Goal: Task Accomplishment & Management: Complete application form

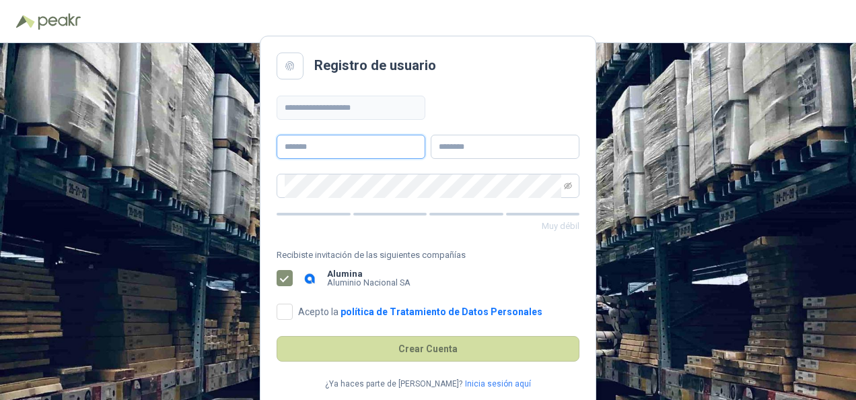
click at [315, 149] on input "text" at bounding box center [351, 147] width 149 height 24
type input "**********"
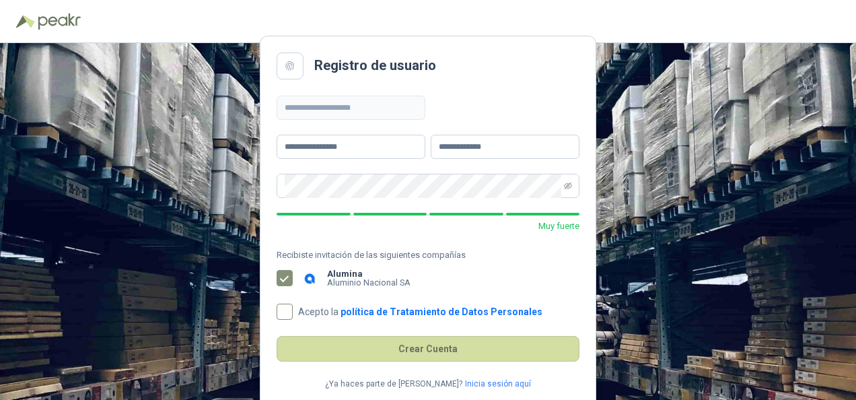
click at [293, 312] on span "Acepto la política de Tratamiento de Datos Personales" at bounding box center [420, 311] width 255 height 9
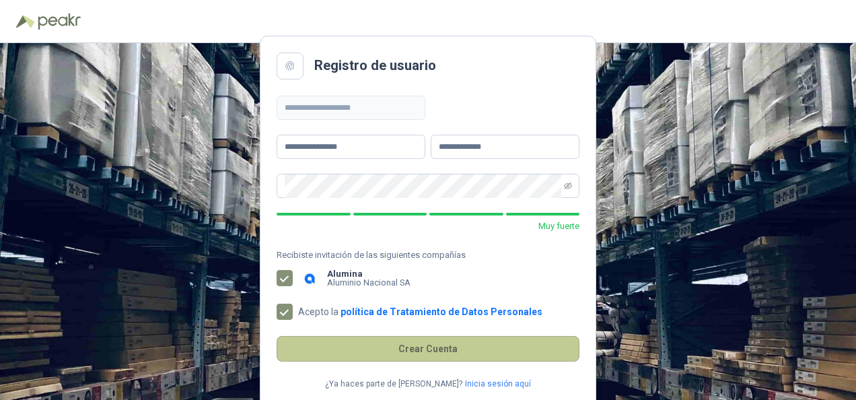
click at [419, 349] on button "Crear Cuenta" at bounding box center [428, 349] width 303 height 26
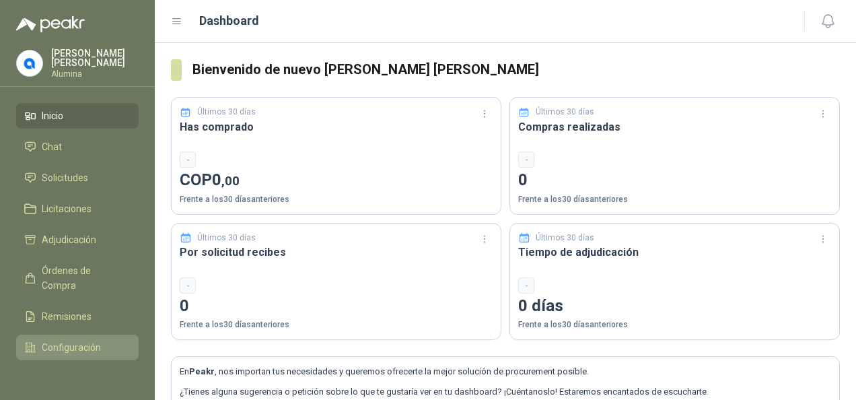
click at [63, 345] on span "Configuración" at bounding box center [71, 347] width 59 height 15
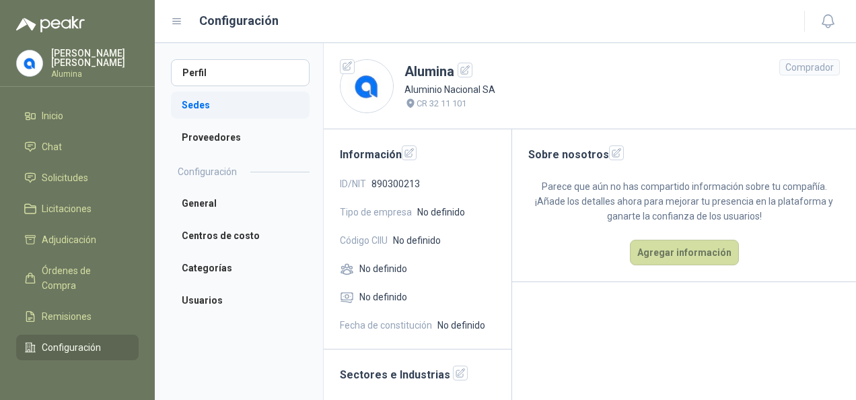
click at [224, 101] on li "Sedes" at bounding box center [240, 105] width 139 height 27
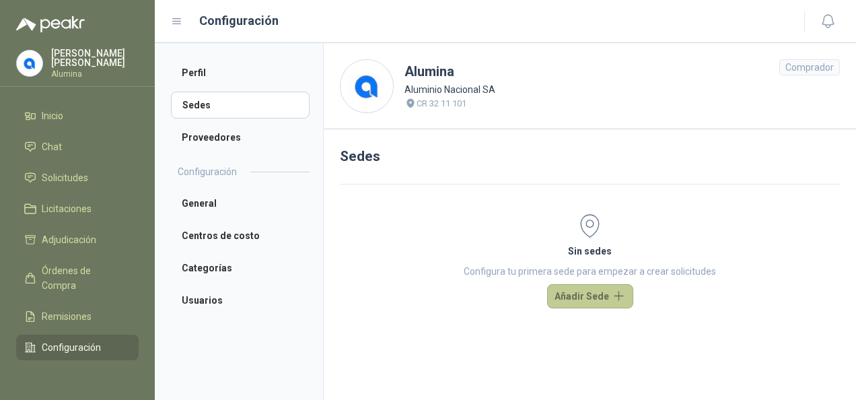
click at [583, 295] on button "Añadir Sede" at bounding box center [590, 296] width 86 height 24
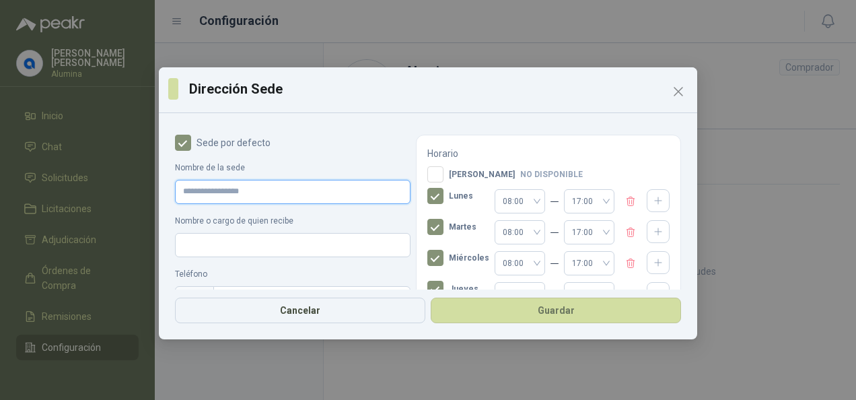
click at [265, 195] on input "Nombre de la sede" at bounding box center [293, 192] width 236 height 24
type input "**********"
click at [277, 236] on input "Nombre o cargo de quien recibe" at bounding box center [293, 245] width 236 height 24
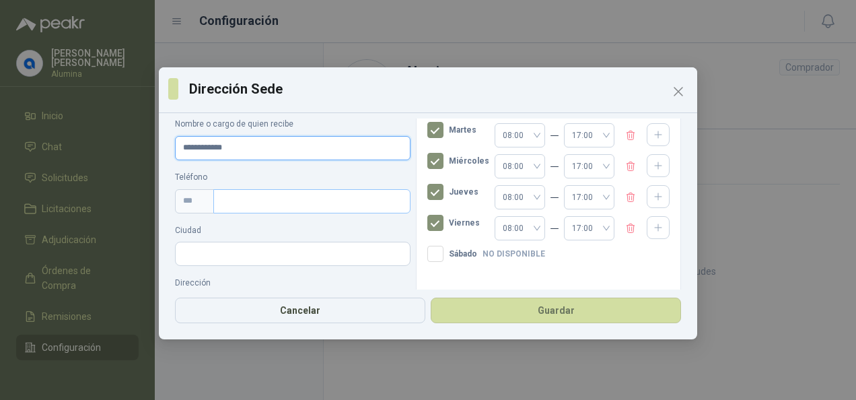
scroll to position [67, 0]
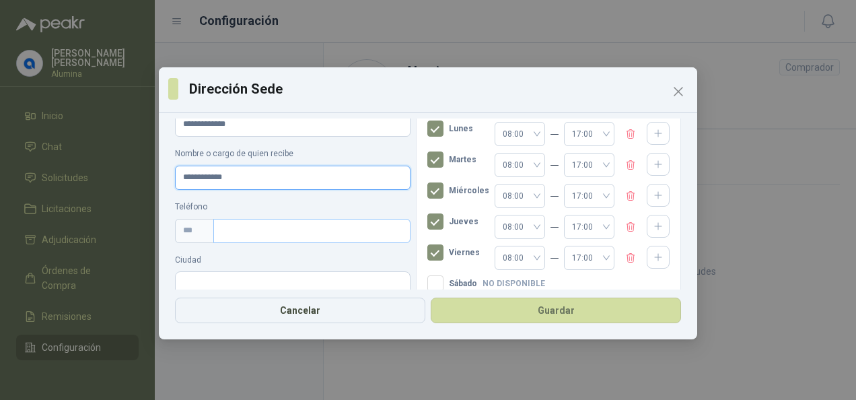
type input "**********"
click at [248, 233] on input "text" at bounding box center [311, 231] width 197 height 24
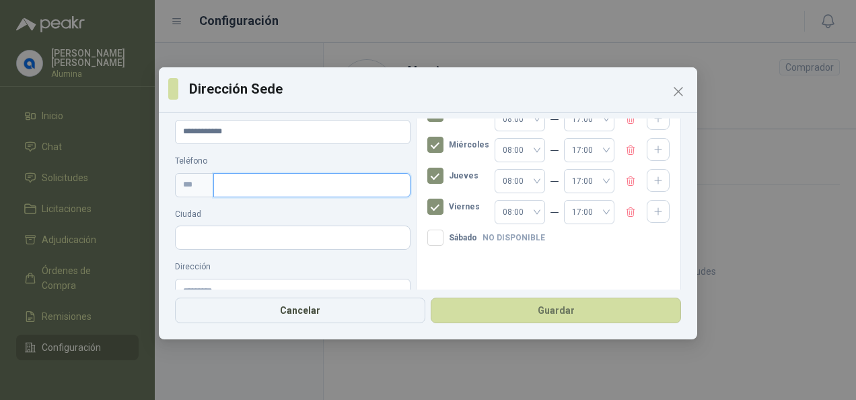
scroll to position [135, 0]
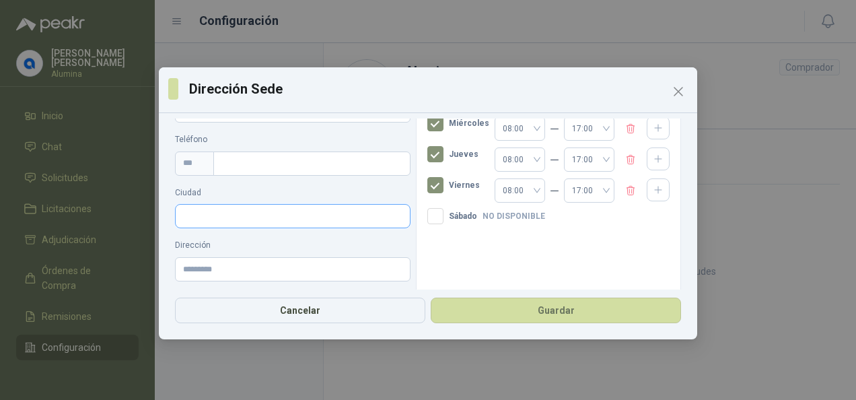
click at [225, 211] on input "Ciudad" at bounding box center [293, 216] width 234 height 23
click at [230, 163] on input "text" at bounding box center [311, 163] width 197 height 24
click at [203, 222] on input "Ciudad" at bounding box center [293, 216] width 234 height 23
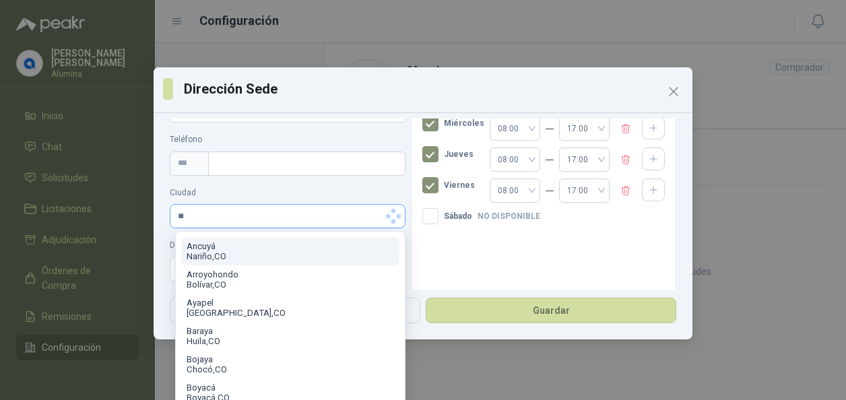
type input "*"
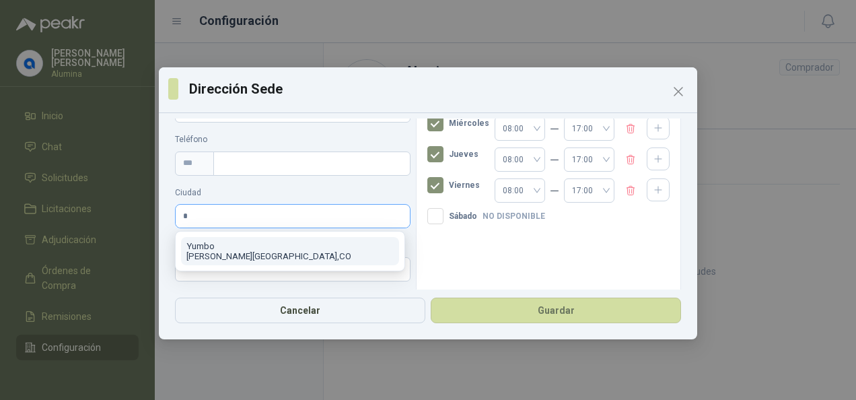
scroll to position [0, 0]
type input "*"
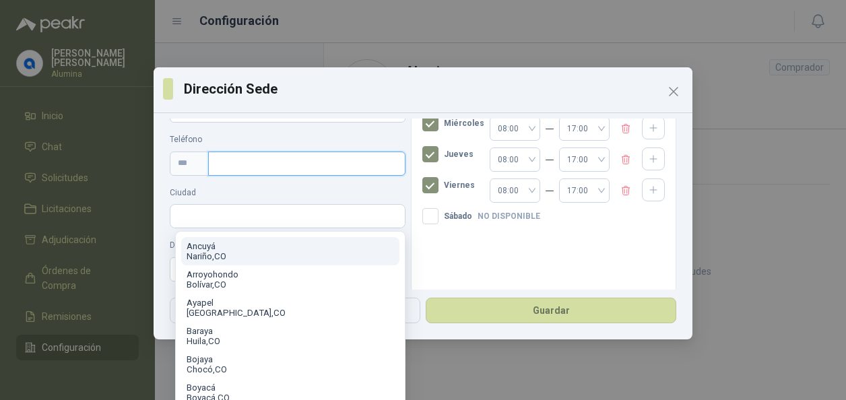
click at [221, 160] on input "text" at bounding box center [306, 163] width 197 height 24
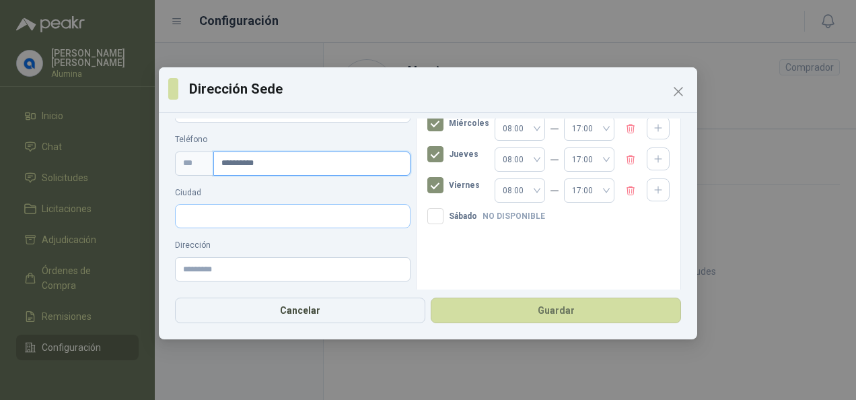
type input "**********"
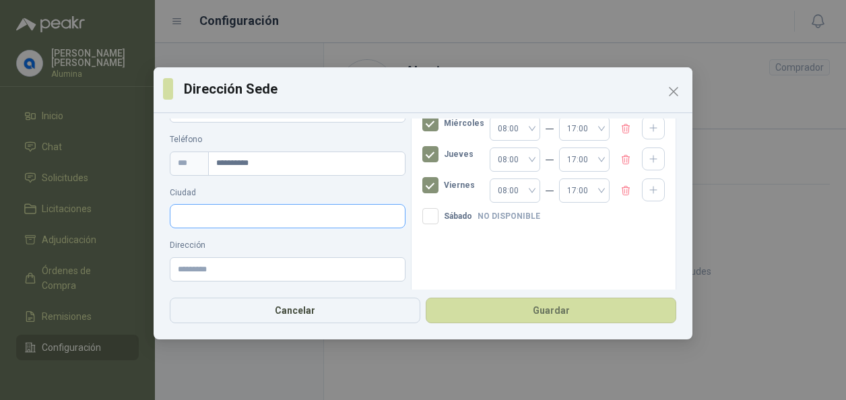
click at [294, 215] on input "Ciudad" at bounding box center [287, 216] width 234 height 23
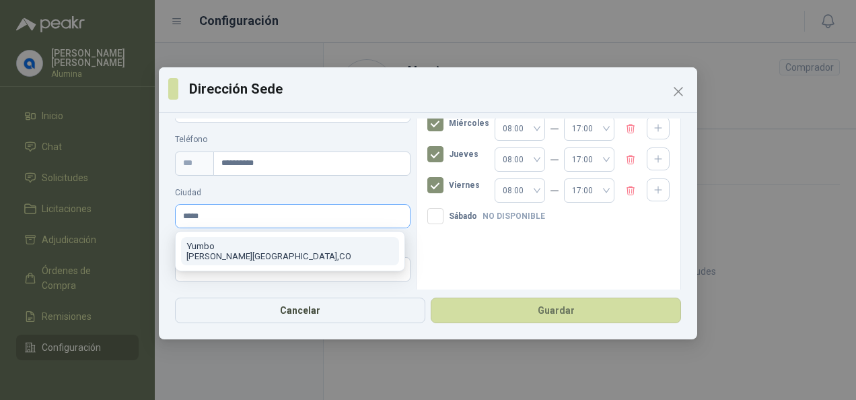
type input "*****"
click at [245, 250] on p "Yumbo" at bounding box center [289, 246] width 207 height 10
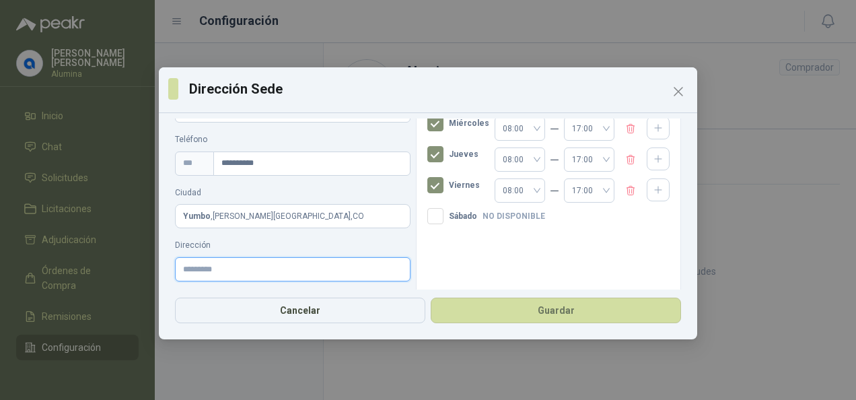
click at [236, 264] on input "Dirección" at bounding box center [293, 269] width 236 height 24
click at [236, 269] on input "Dirección" at bounding box center [293, 269] width 236 height 24
paste input "**********"
click at [329, 271] on input "**********" at bounding box center [293, 269] width 236 height 24
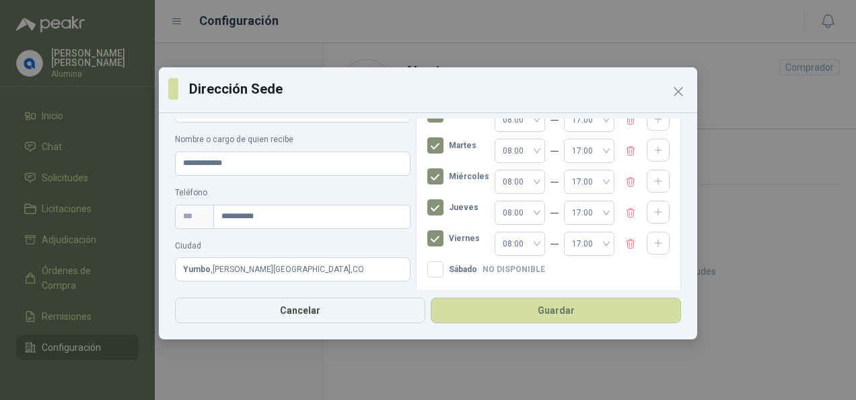
scroll to position [14, 0]
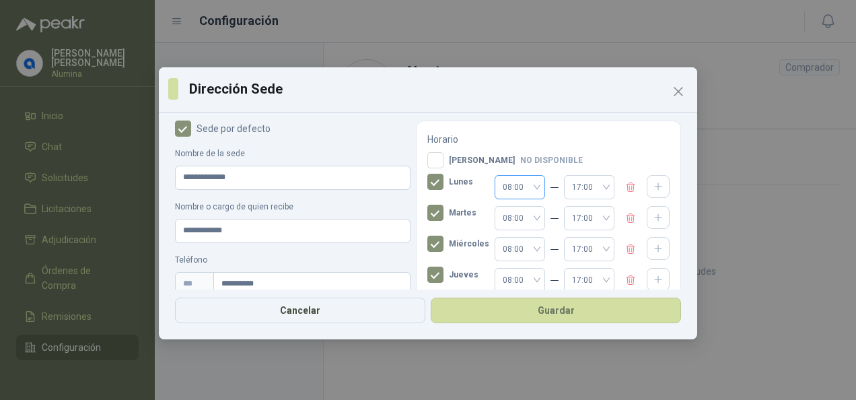
click at [526, 187] on span "08:00" at bounding box center [520, 187] width 34 height 20
type input "**********"
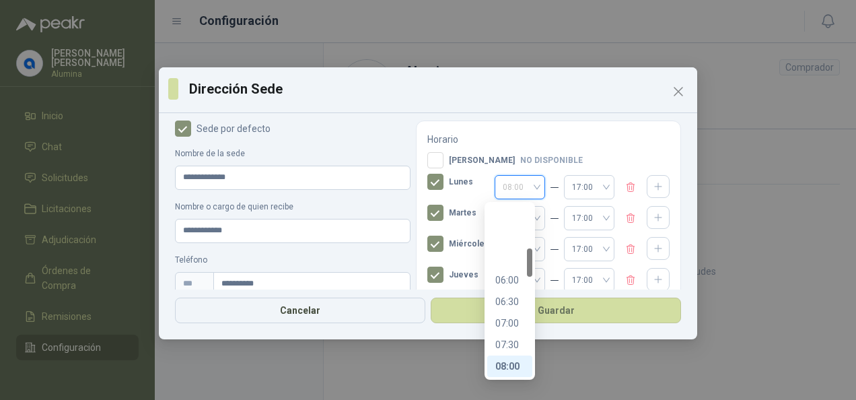
scroll to position [261, 0]
click at [504, 258] on div "07:00" at bounding box center [509, 255] width 29 height 15
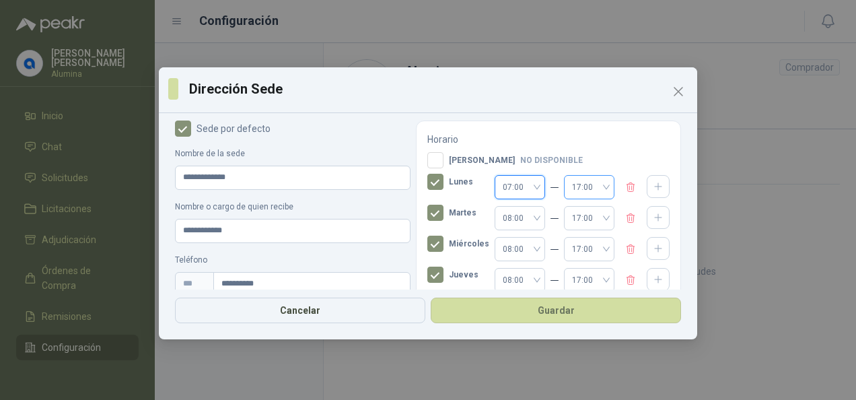
click at [591, 188] on span "17:00" at bounding box center [589, 187] width 34 height 20
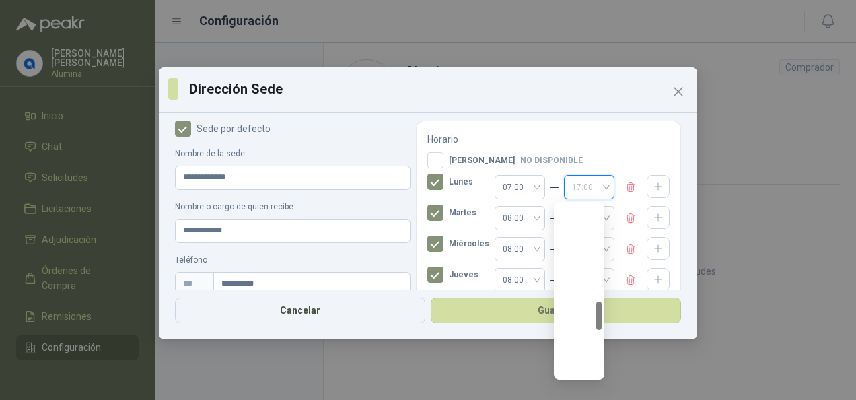
scroll to position [582, 0]
click at [576, 326] on div "16:00" at bounding box center [579, 323] width 29 height 15
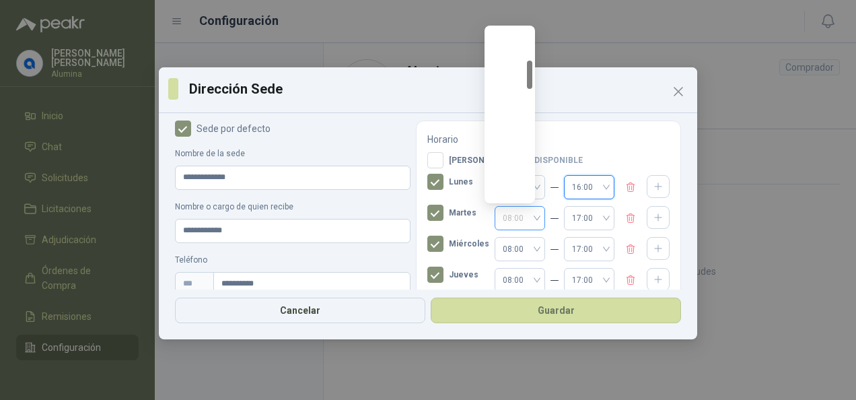
click at [530, 220] on div "08:00" at bounding box center [520, 218] width 50 height 24
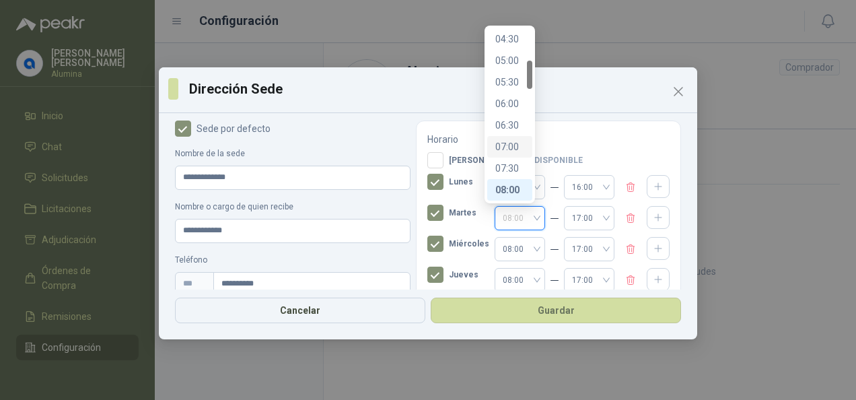
click at [509, 146] on div "07:00" at bounding box center [509, 146] width 29 height 15
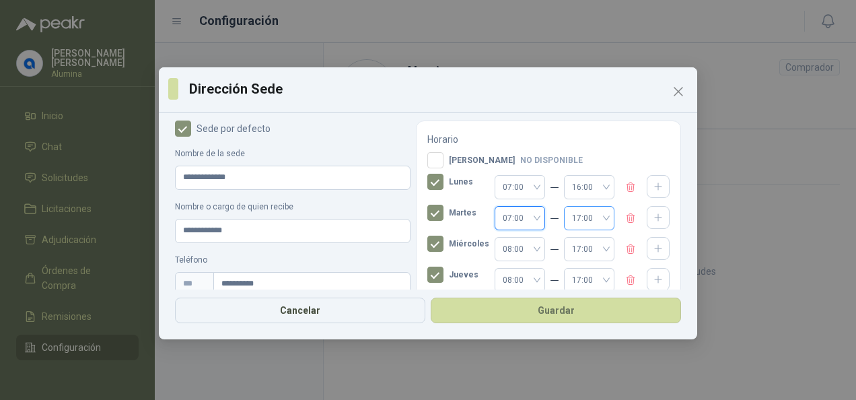
click at [592, 220] on span "17:00" at bounding box center [589, 218] width 34 height 20
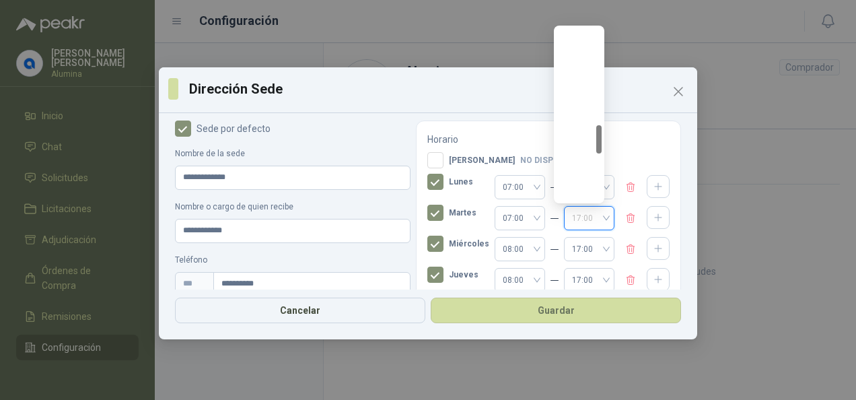
scroll to position [582, 0]
click at [580, 145] on div "16:00" at bounding box center [579, 146] width 29 height 15
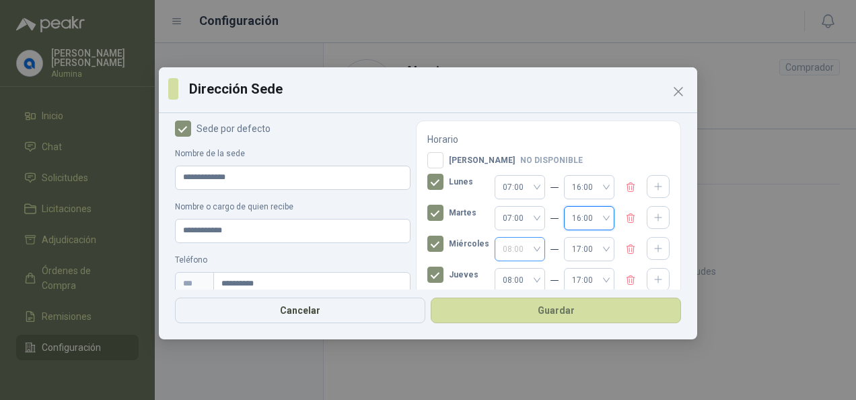
click at [533, 250] on div "08:00" at bounding box center [520, 249] width 50 height 24
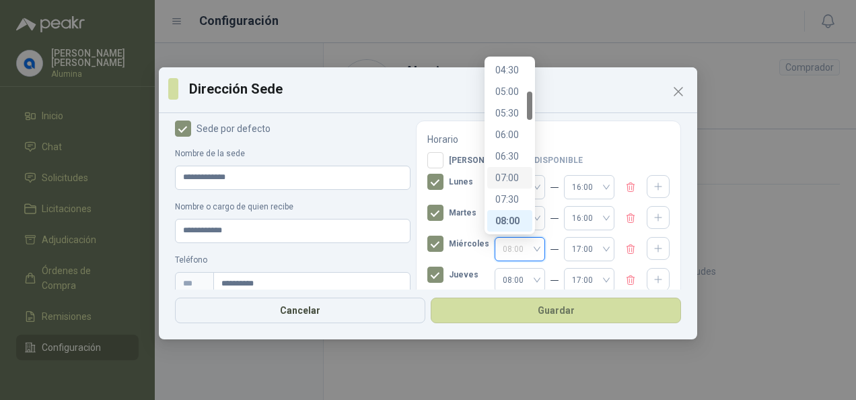
click at [513, 174] on div "07:00" at bounding box center [509, 177] width 29 height 15
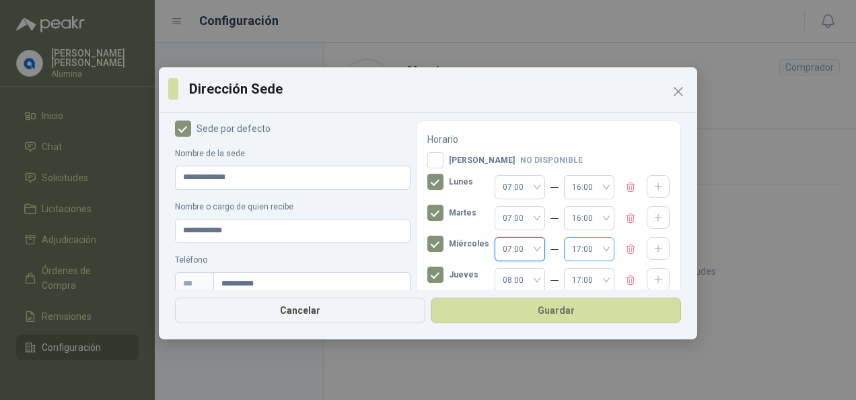
click at [593, 256] on span "17:00" at bounding box center [589, 249] width 34 height 20
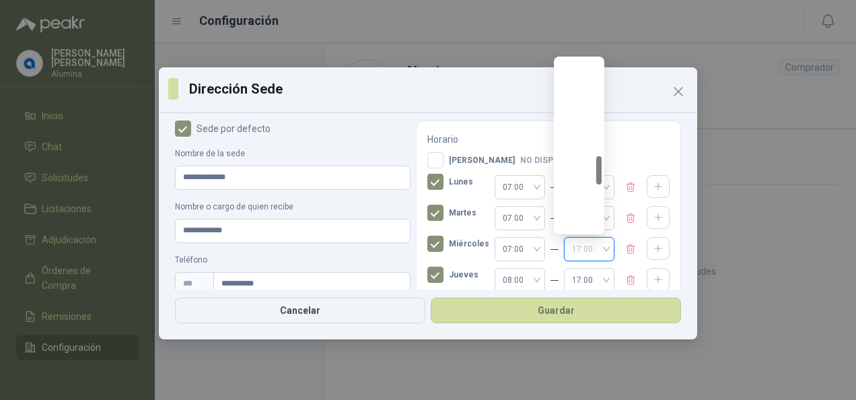
scroll to position [582, 0]
click at [574, 175] on div "16:00" at bounding box center [579, 177] width 29 height 15
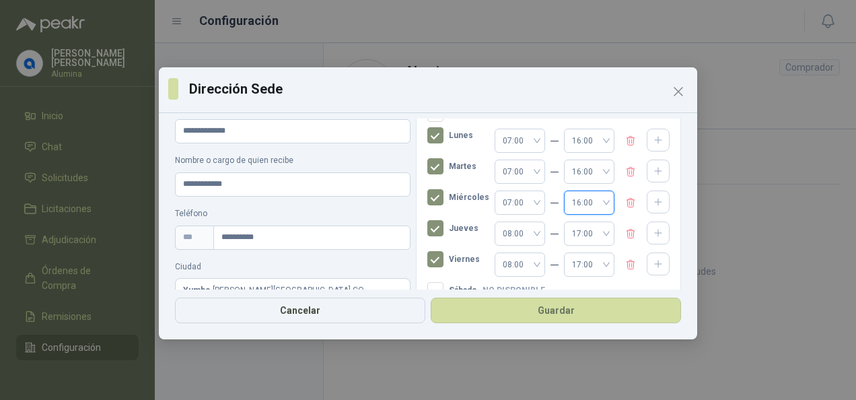
scroll to position [81, 0]
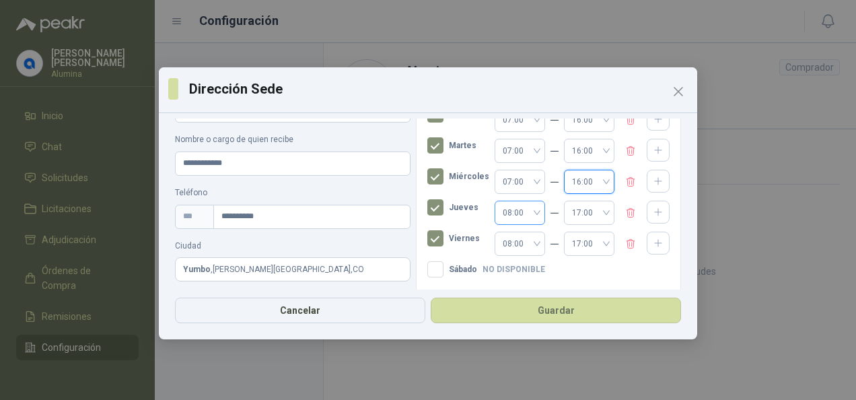
click at [531, 210] on div "08:00" at bounding box center [520, 213] width 50 height 24
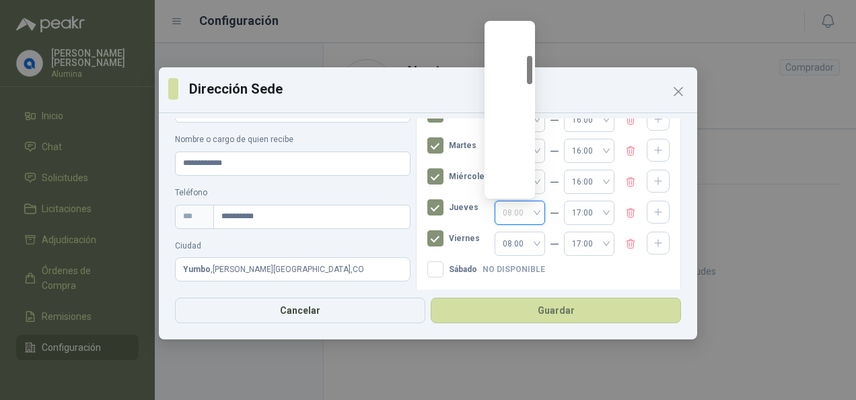
scroll to position [194, 0]
click at [514, 139] on div "07:00" at bounding box center [509, 142] width 29 height 15
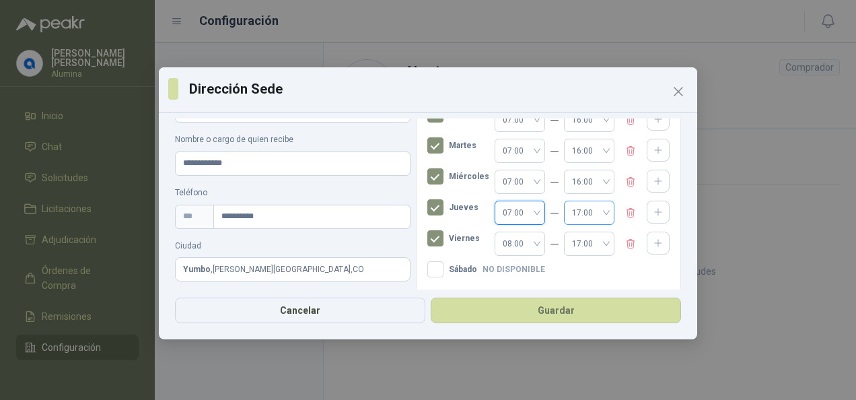
click at [593, 213] on span "17:00" at bounding box center [589, 213] width 34 height 20
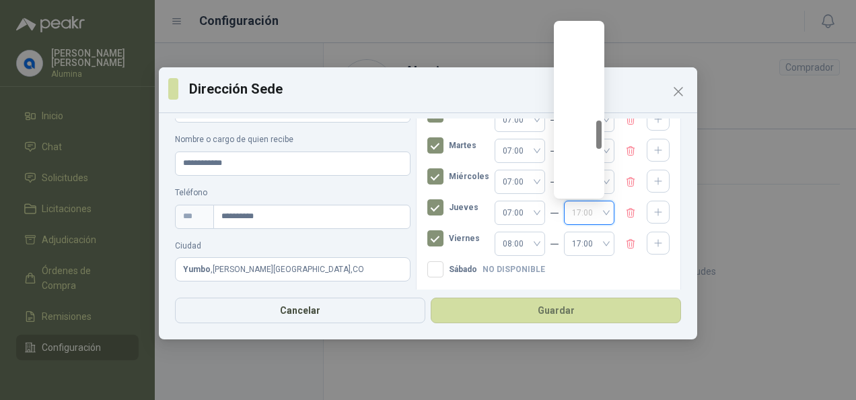
scroll to position [582, 0]
click at [576, 145] on div "16:00" at bounding box center [579, 142] width 29 height 15
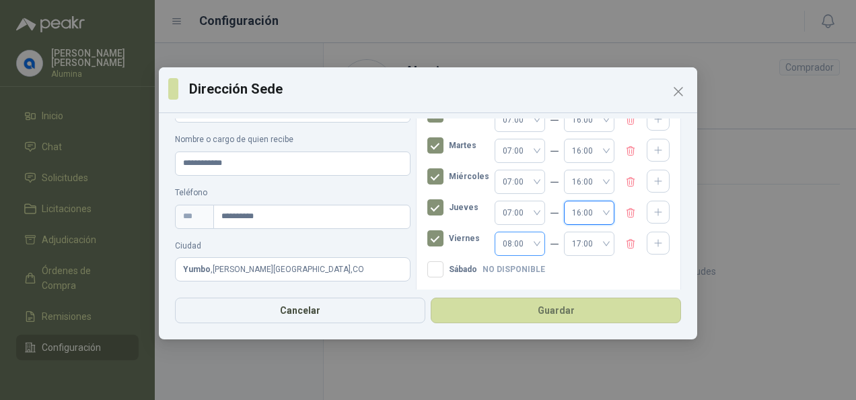
click at [533, 240] on div "08:00" at bounding box center [520, 244] width 50 height 24
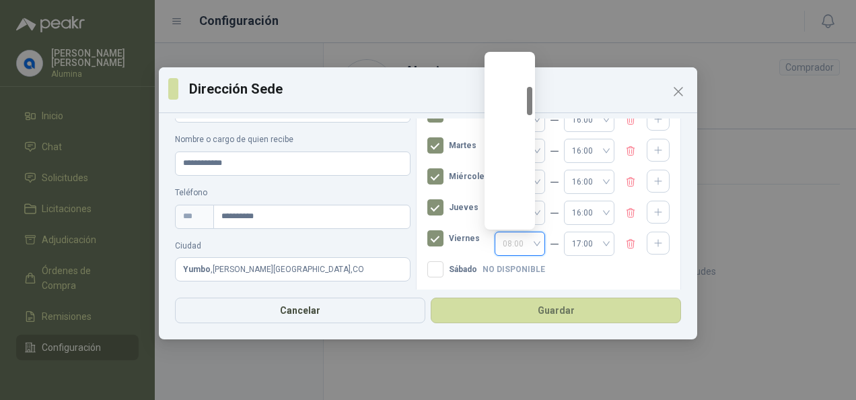
scroll to position [194, 0]
click at [512, 166] on div "07:00" at bounding box center [509, 173] width 45 height 22
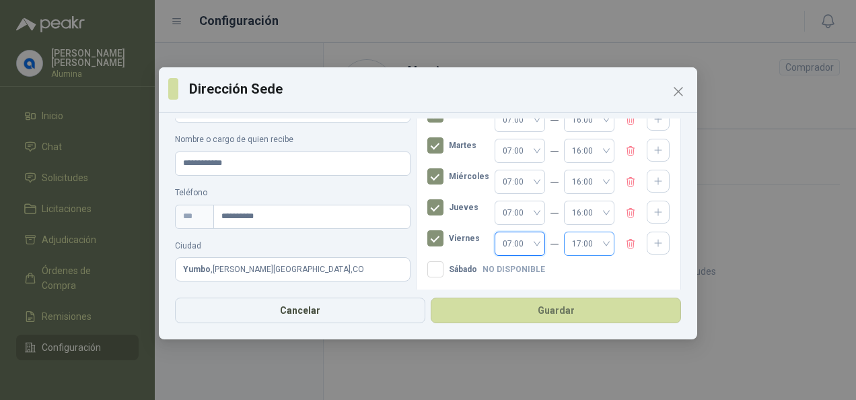
click at [590, 250] on span "17:00" at bounding box center [589, 244] width 34 height 20
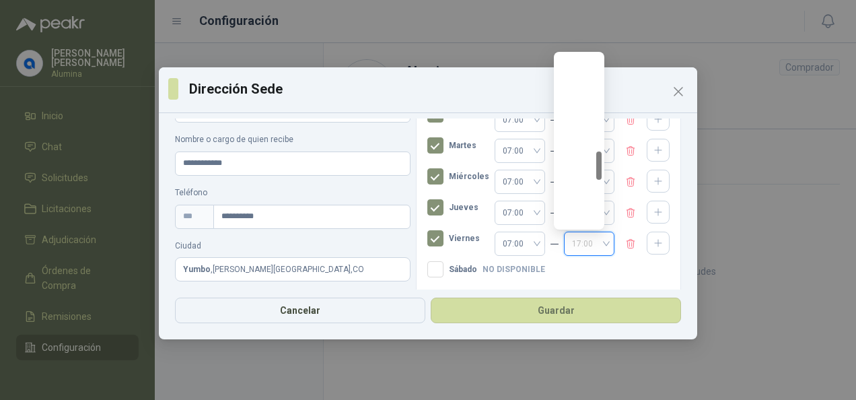
scroll to position [582, 0]
click at [570, 176] on div "16:00" at bounding box center [579, 173] width 29 height 15
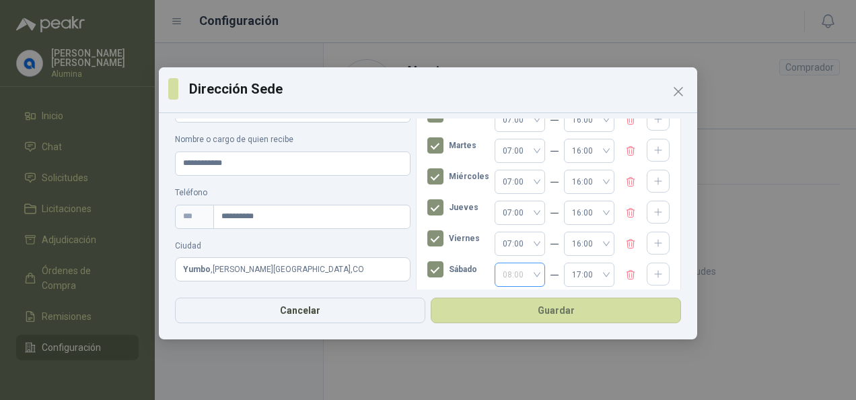
click at [532, 271] on div "08:00" at bounding box center [520, 275] width 50 height 24
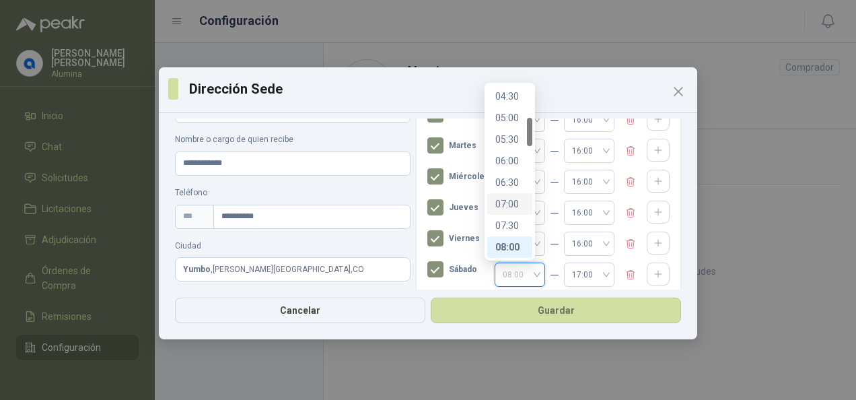
click at [510, 200] on div "07:00" at bounding box center [509, 204] width 29 height 15
click at [587, 278] on span "17:00" at bounding box center [589, 275] width 34 height 20
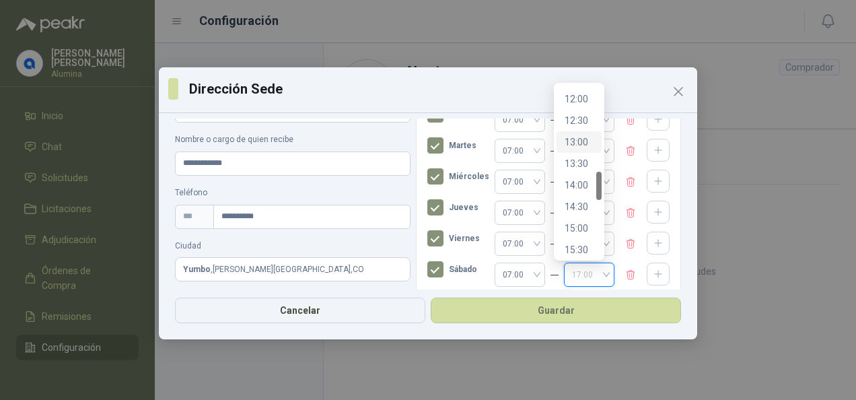
scroll to position [447, 0]
click at [580, 167] on div "12:00" at bounding box center [579, 166] width 29 height 15
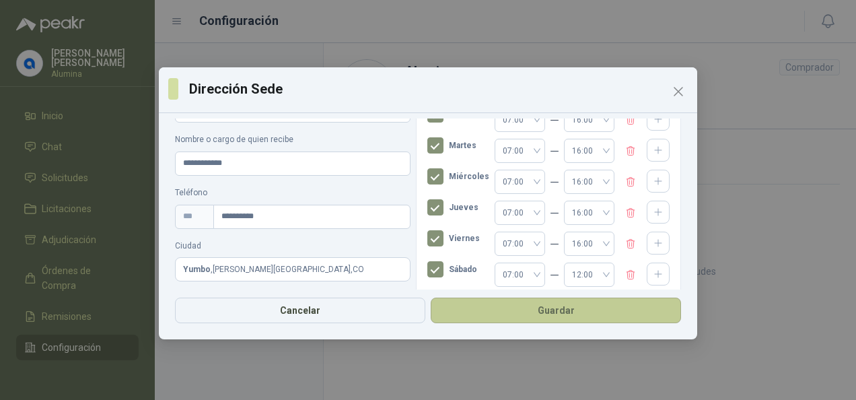
click at [597, 307] on button "Guardar" at bounding box center [556, 311] width 250 height 26
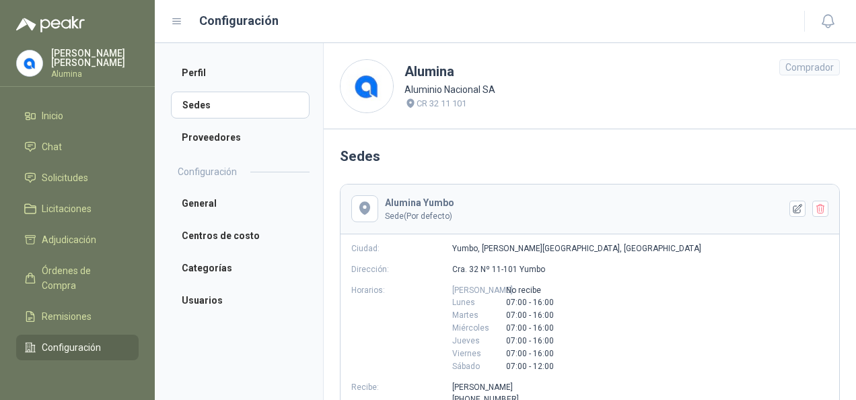
scroll to position [67, 0]
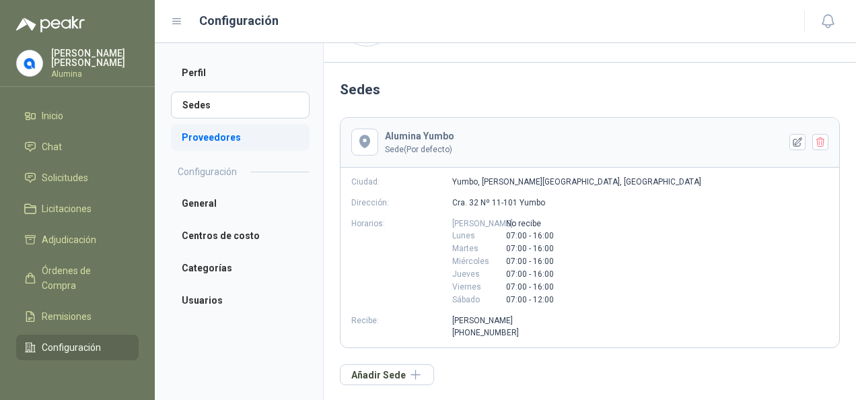
click at [191, 145] on li "Proveedores" at bounding box center [240, 137] width 139 height 27
click at [200, 137] on li "Proveedores" at bounding box center [240, 137] width 139 height 27
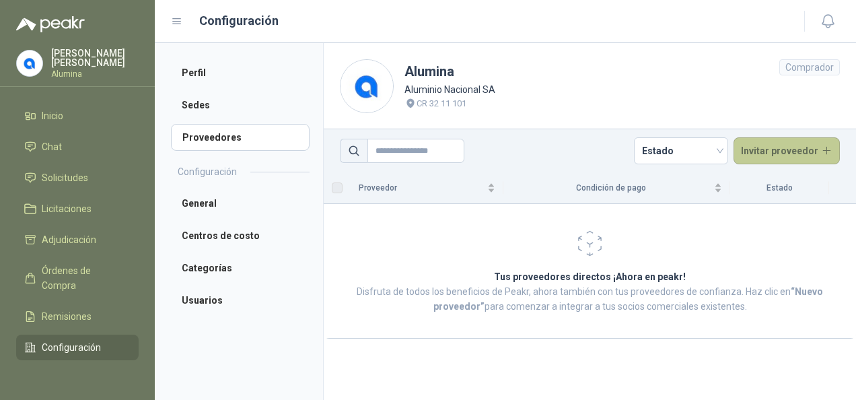
click at [777, 153] on button "Invitar proveedor" at bounding box center [787, 150] width 107 height 27
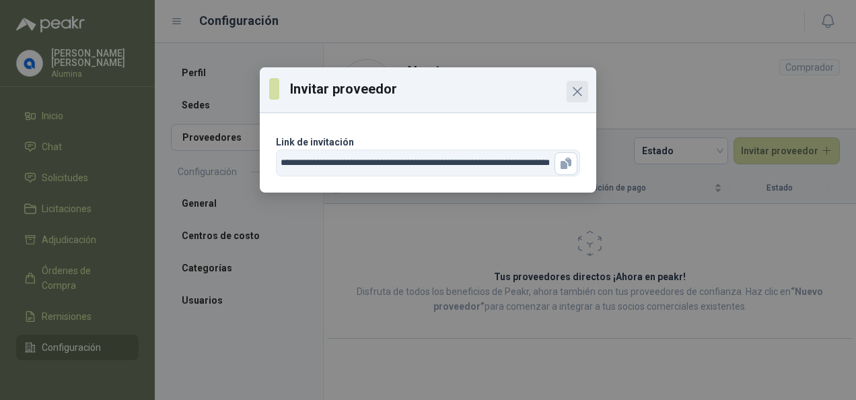
click at [577, 90] on icon "Close" at bounding box center [578, 92] width 8 height 8
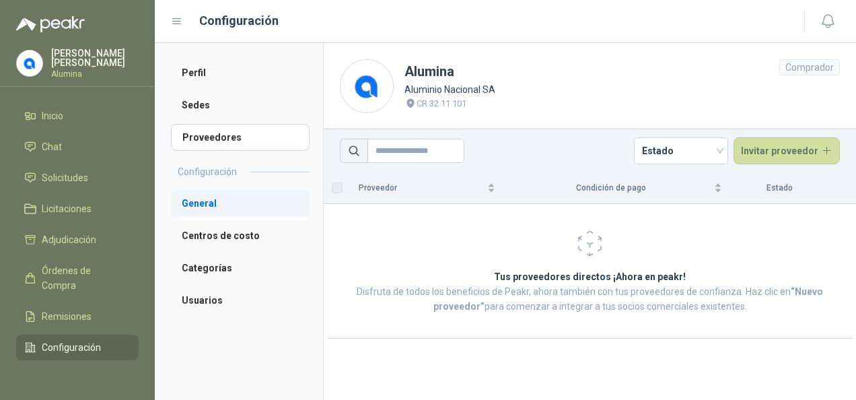
click at [220, 197] on li "General" at bounding box center [240, 203] width 139 height 27
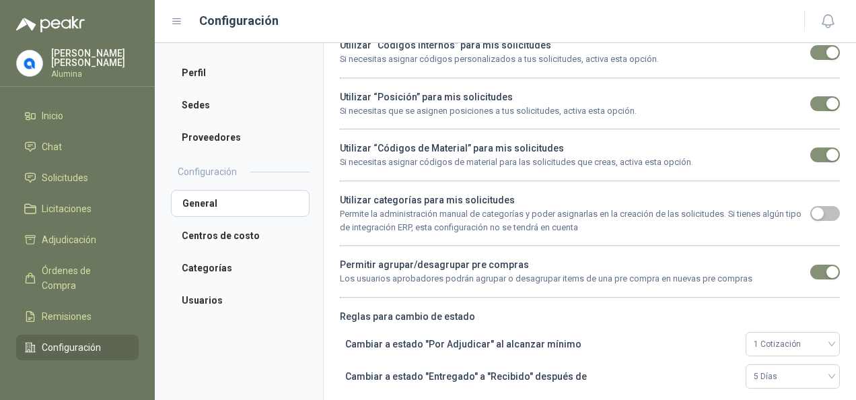
scroll to position [228, 0]
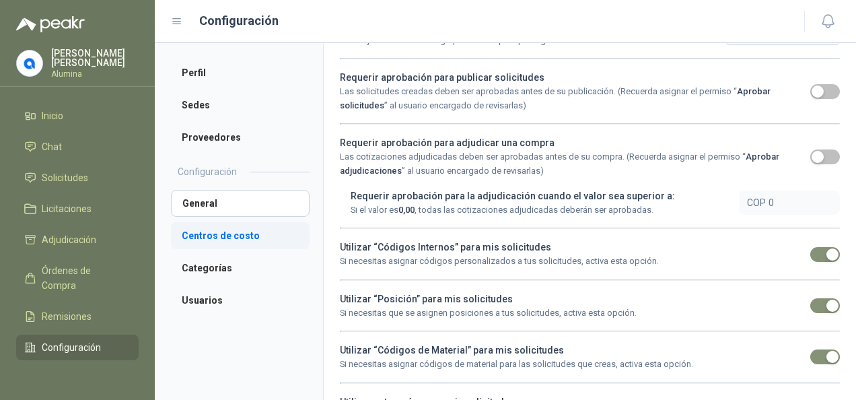
click at [233, 245] on li "Centros de costo" at bounding box center [240, 235] width 139 height 27
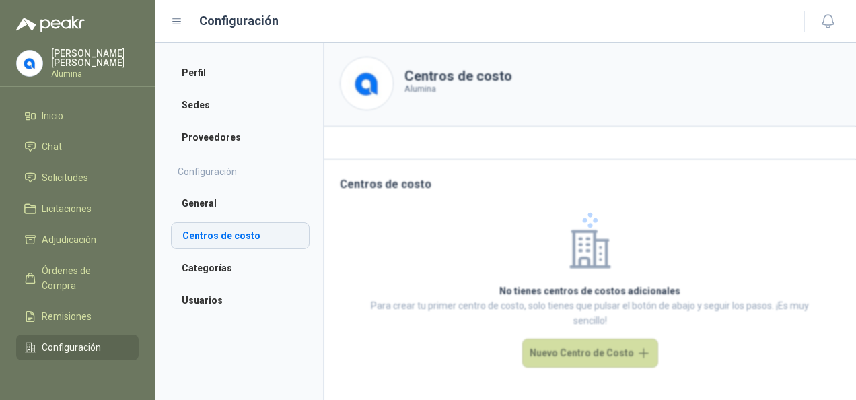
scroll to position [1, 0]
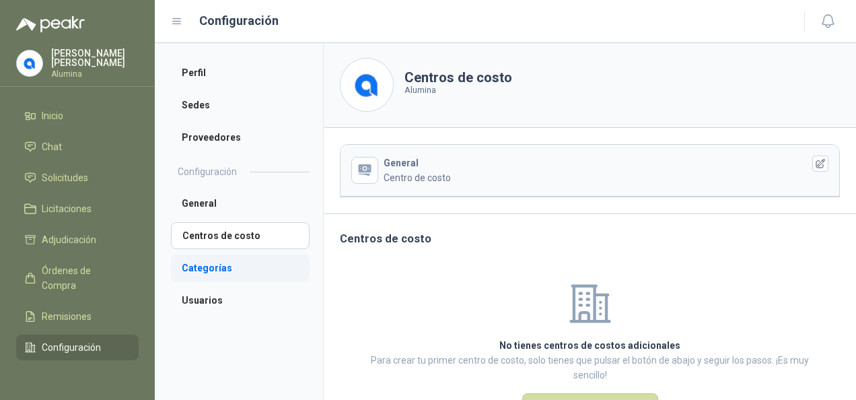
click at [221, 259] on li "Categorías" at bounding box center [240, 267] width 139 height 27
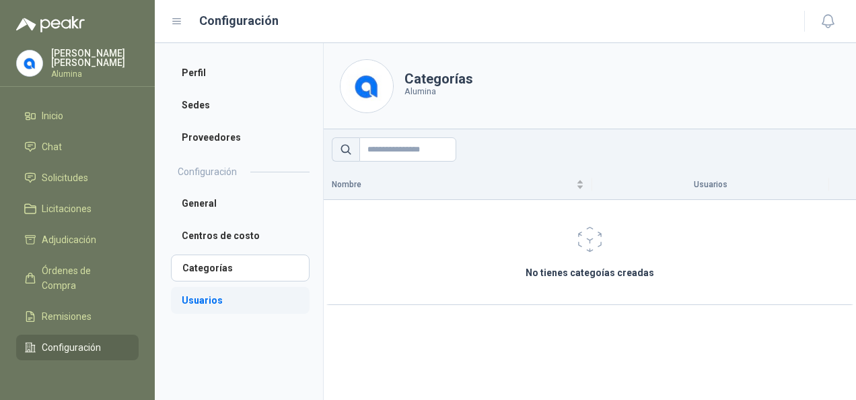
click at [190, 309] on li "Usuarios" at bounding box center [240, 300] width 139 height 27
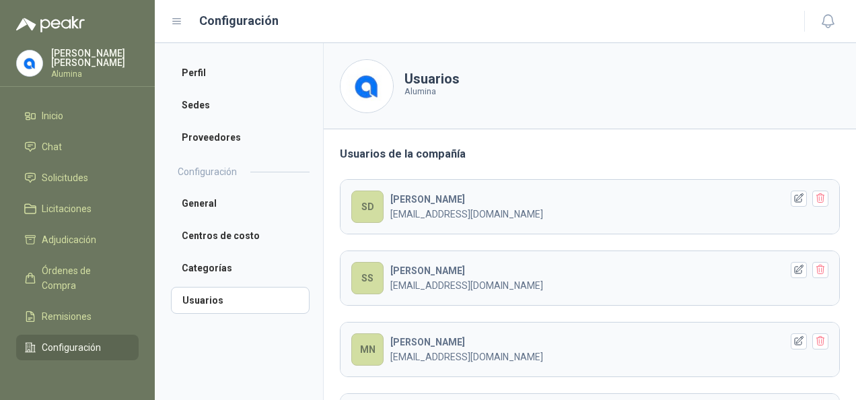
click at [179, 23] on icon at bounding box center [177, 21] width 12 height 12
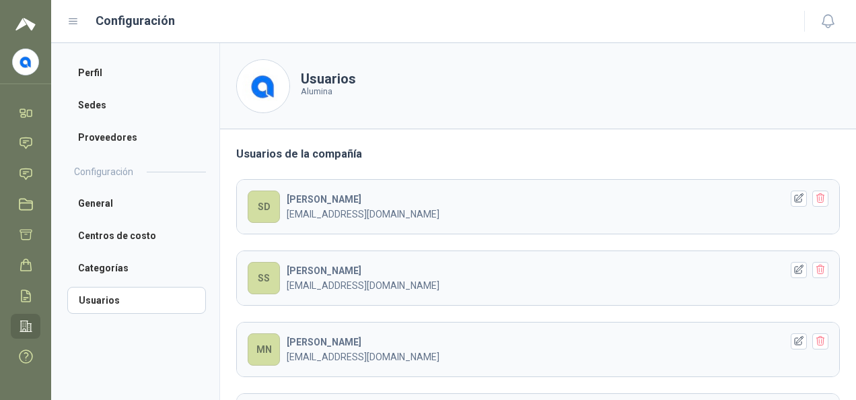
click at [79, 24] on div "Configuración" at bounding box center [427, 20] width 721 height 19
click at [77, 21] on icon at bounding box center [73, 21] width 8 height 5
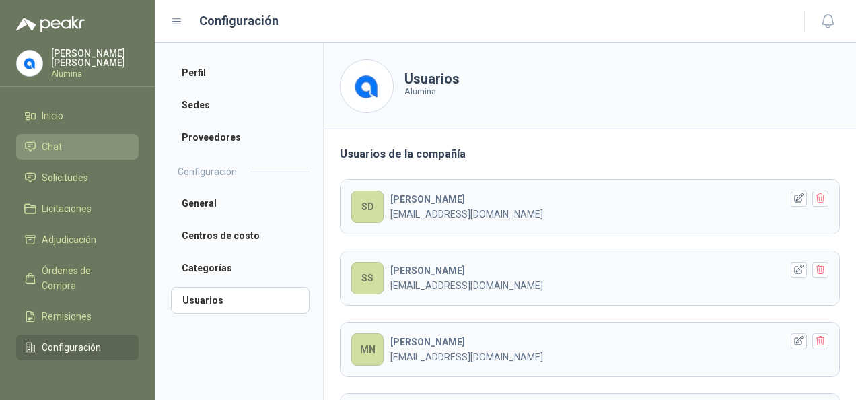
click at [48, 147] on span "Chat" at bounding box center [52, 146] width 20 height 15
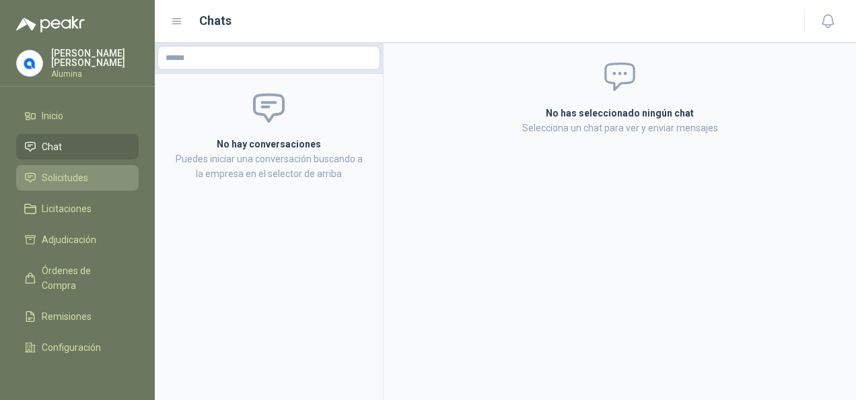
click at [65, 182] on span "Solicitudes" at bounding box center [65, 177] width 46 height 15
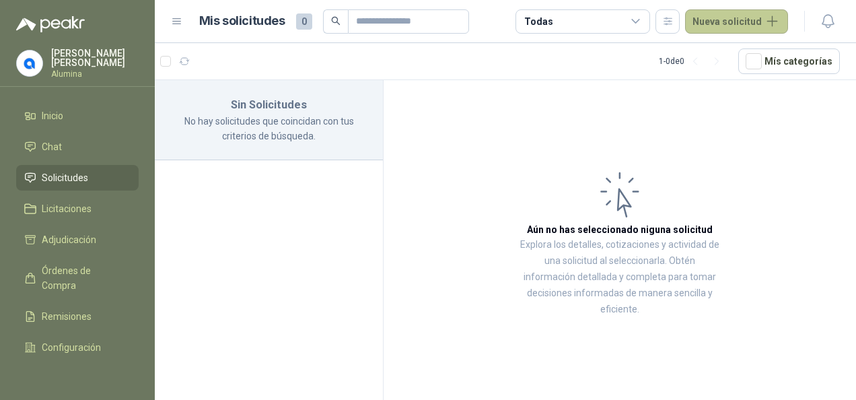
click at [737, 19] on button "Nueva solicitud" at bounding box center [736, 21] width 103 height 24
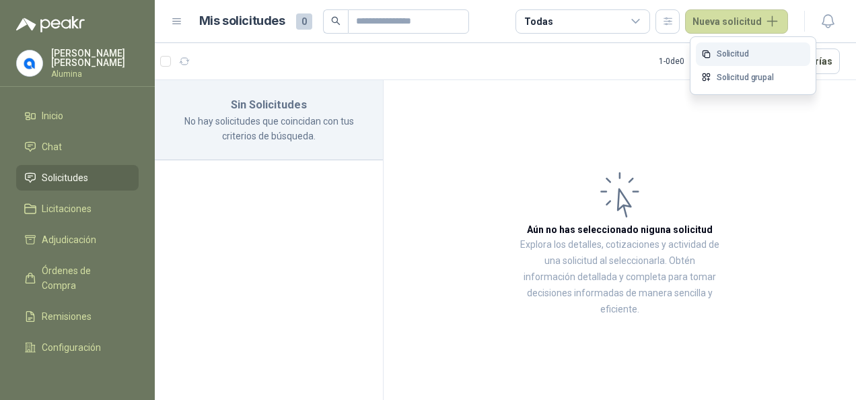
click at [736, 47] on link "Solicitud" at bounding box center [753, 54] width 114 height 24
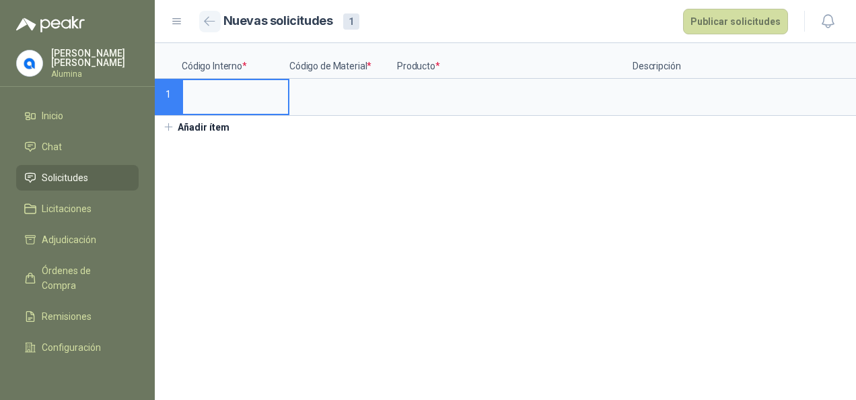
click at [208, 22] on icon "button" at bounding box center [209, 21] width 11 height 10
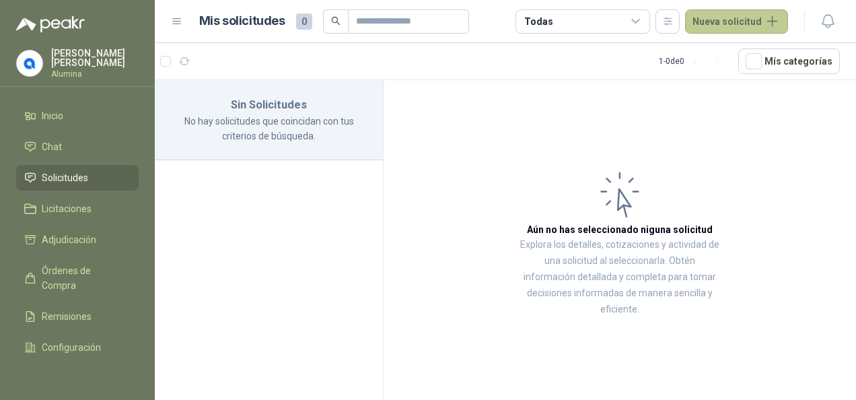
click at [763, 28] on button "Nueva solicitud" at bounding box center [736, 21] width 103 height 24
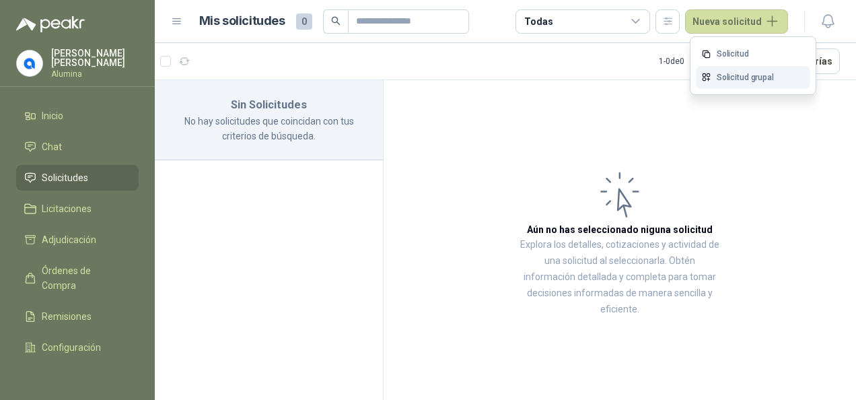
click at [738, 70] on link "Solicitud grupal" at bounding box center [753, 78] width 114 height 24
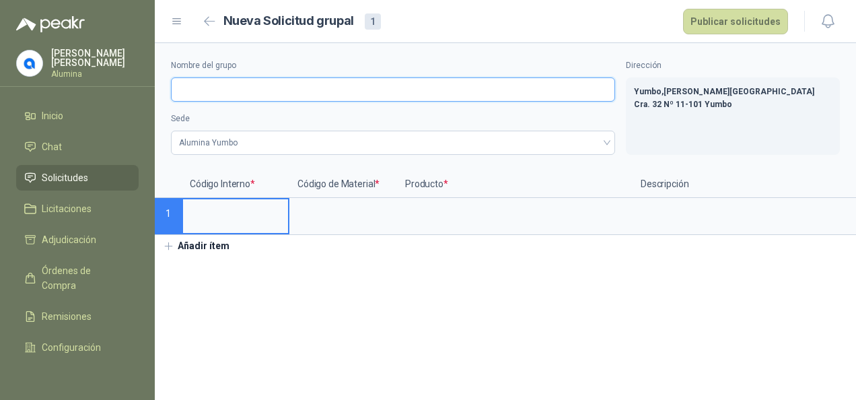
click at [238, 94] on input "Nombre del grupo" at bounding box center [393, 89] width 444 height 24
click at [280, 92] on input "Nombre del grupo" at bounding box center [393, 89] width 444 height 24
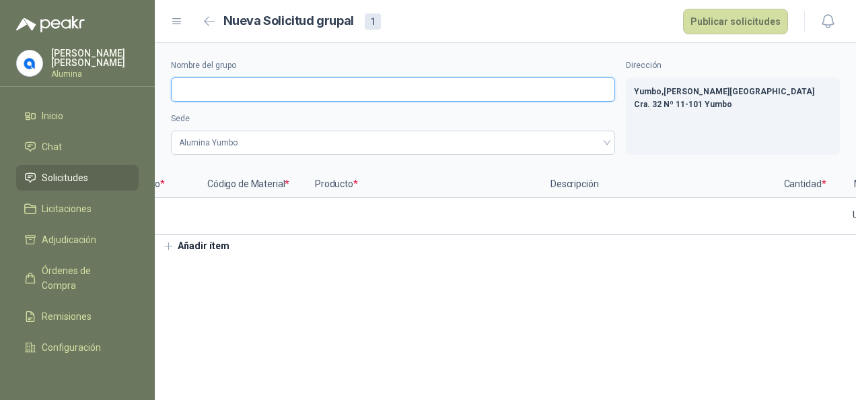
scroll to position [0, 55]
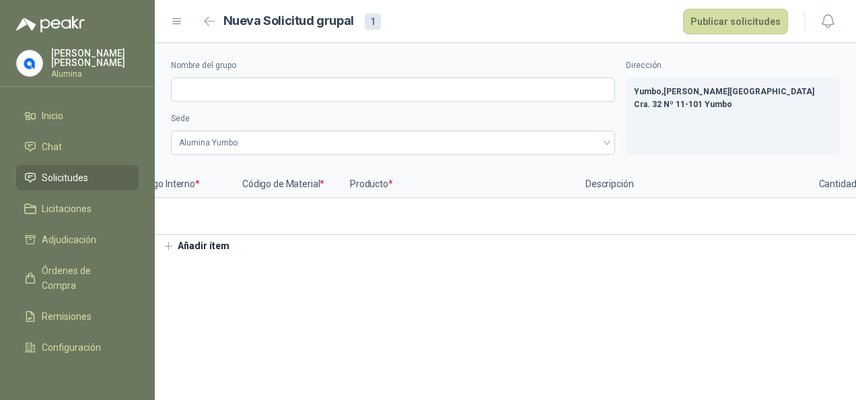
drag, startPoint x: 347, startPoint y: 249, endPoint x: 320, endPoint y: 248, distance: 27.6
click at [320, 248] on div "Nombre del grupo Sede Alumina Yumbo Dirección Yumbo , [PERSON_NAME][STREET_ADDR…" at bounding box center [505, 150] width 701 height 214
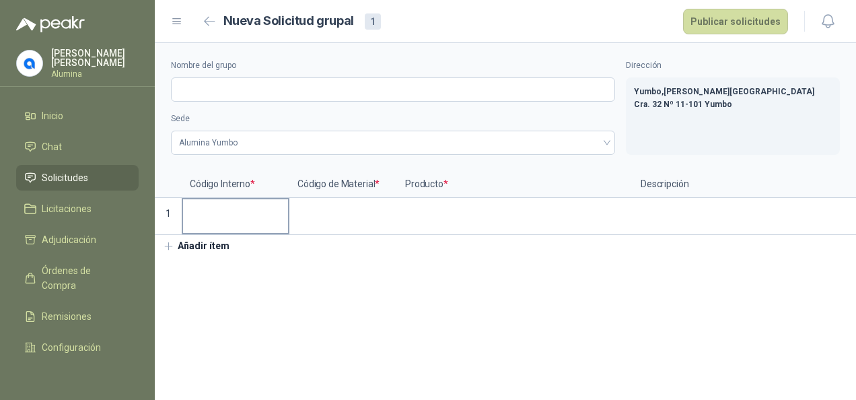
click at [245, 212] on input at bounding box center [235, 212] width 105 height 26
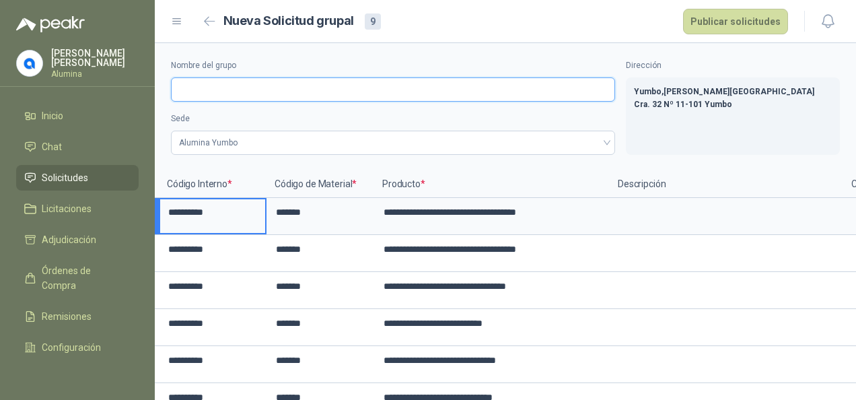
click at [229, 90] on input "Nombre del grupo" at bounding box center [393, 89] width 444 height 24
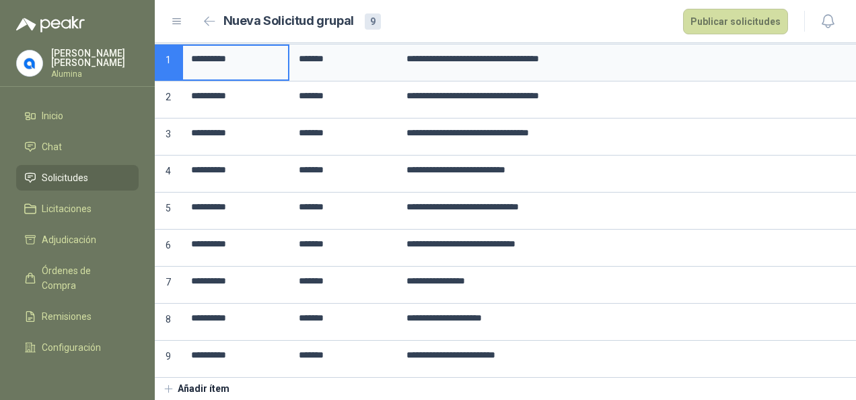
type input "**********"
click at [178, 381] on button "Añadir ítem" at bounding box center [196, 389] width 83 height 23
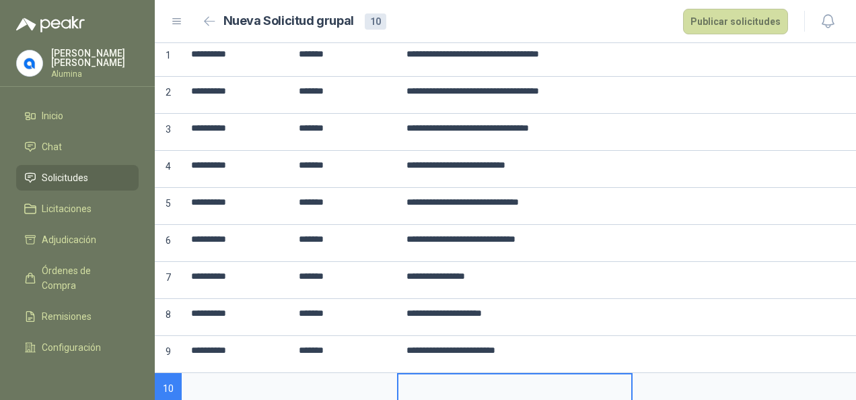
click at [417, 382] on input at bounding box center [515, 387] width 233 height 26
click at [669, 286] on textarea at bounding box center [750, 278] width 233 height 31
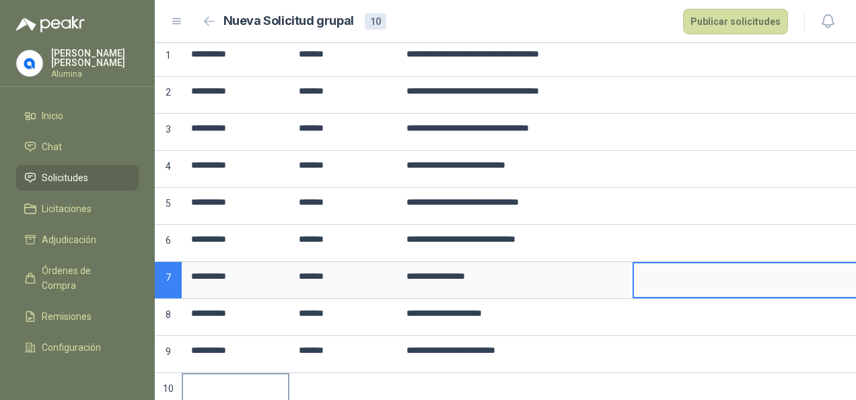
click at [189, 376] on input at bounding box center [235, 387] width 105 height 26
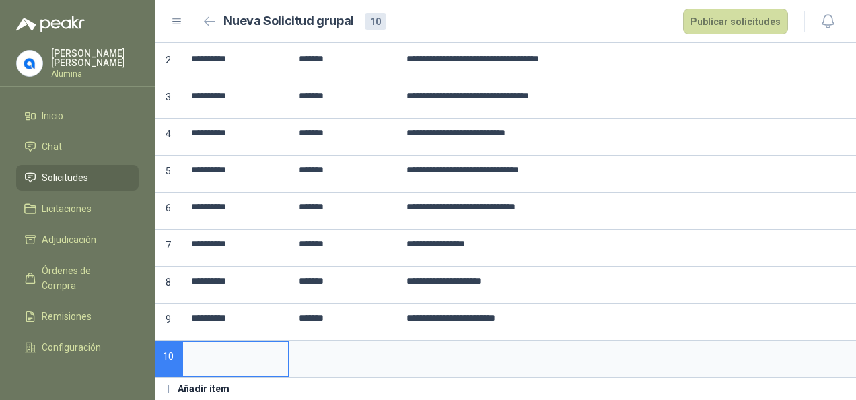
scroll to position [0, 223]
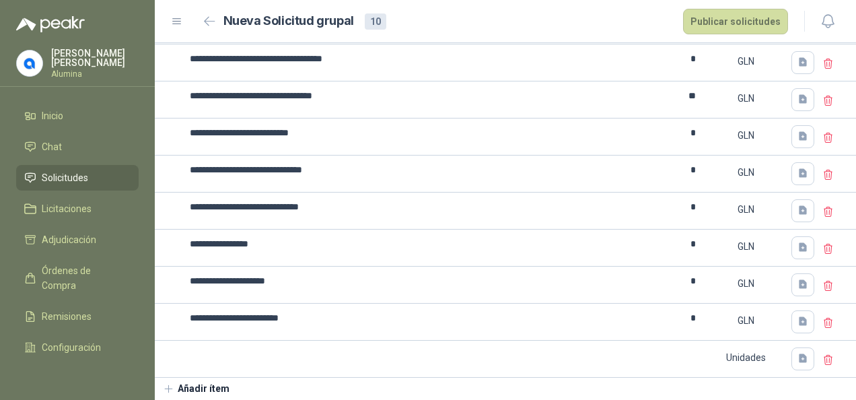
click at [827, 346] on div at bounding box center [838, 359] width 36 height 37
click at [823, 354] on icon at bounding box center [829, 360] width 12 height 12
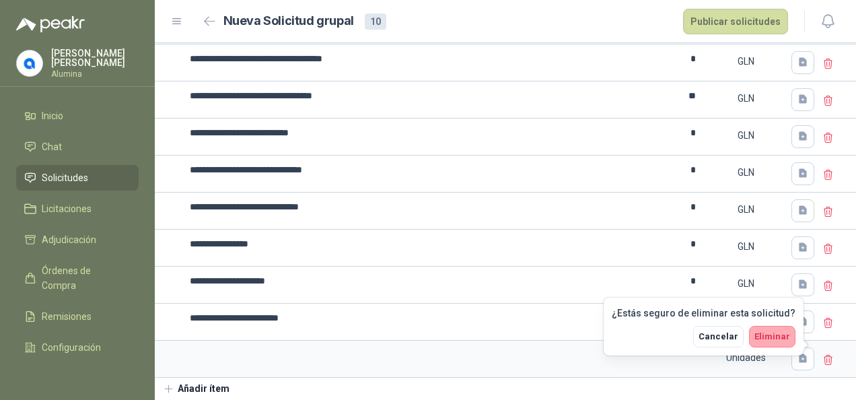
click at [780, 337] on span "Eliminar" at bounding box center [773, 336] width 36 height 10
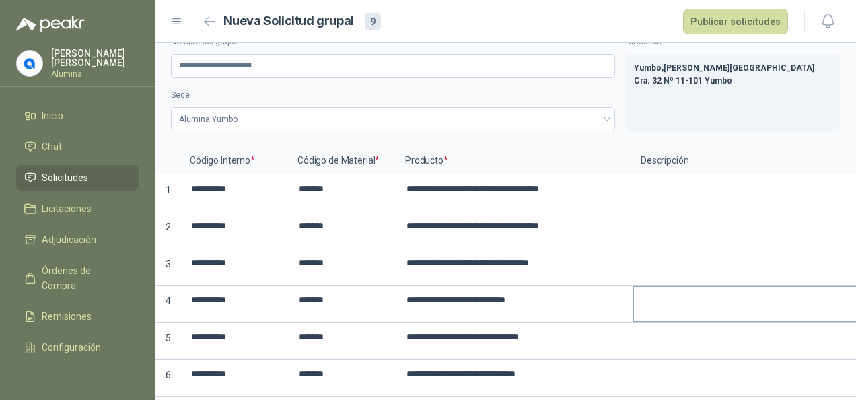
scroll to position [0, 0]
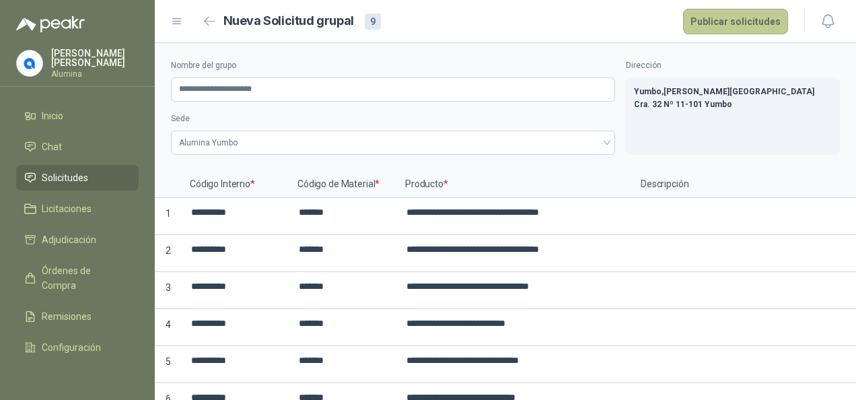
click at [741, 15] on button "Publicar solicitudes" at bounding box center [735, 22] width 105 height 26
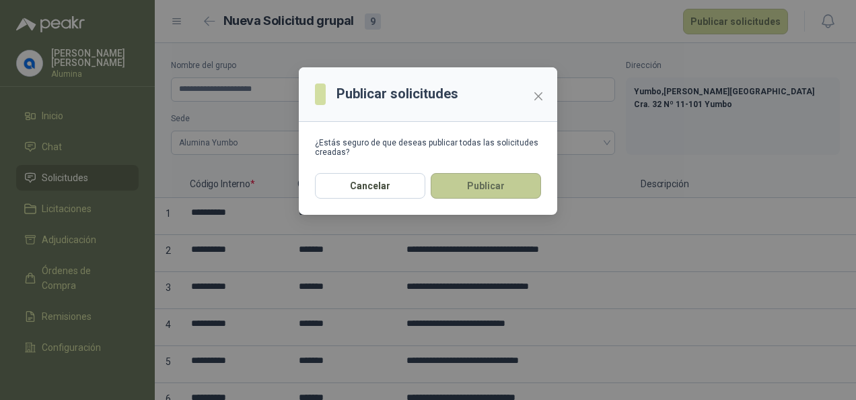
click at [478, 186] on button "Publicar" at bounding box center [486, 186] width 110 height 26
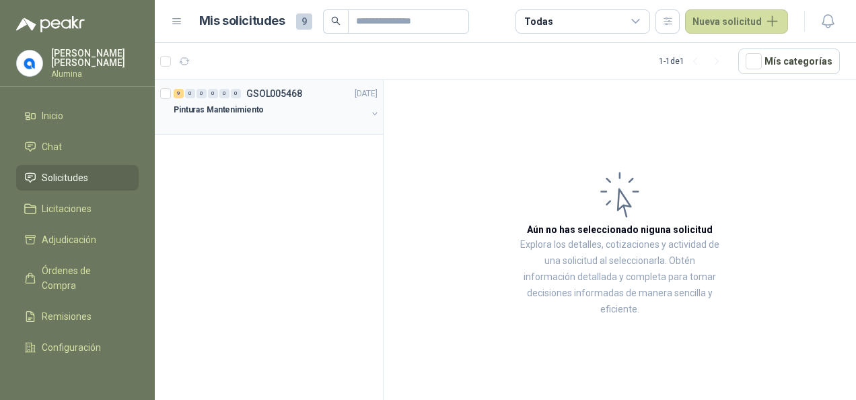
click at [374, 112] on button "button" at bounding box center [375, 113] width 11 height 11
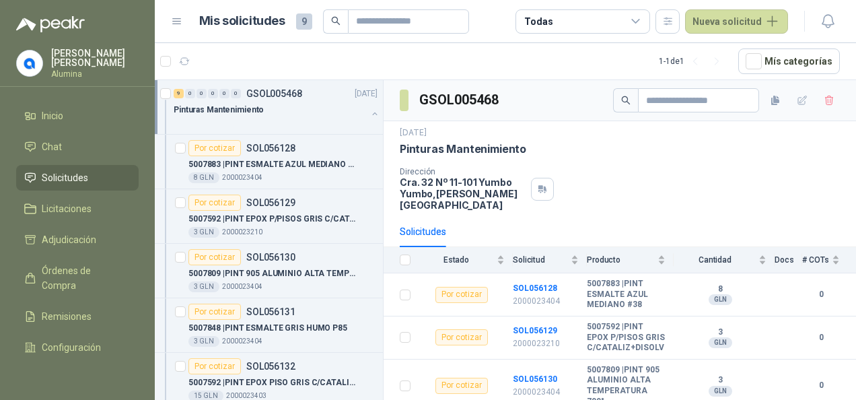
click at [370, 108] on button "button" at bounding box center [375, 113] width 11 height 11
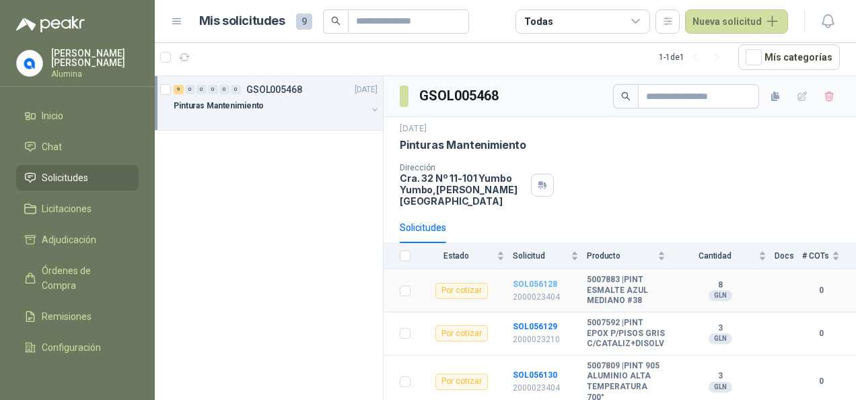
click at [513, 279] on b "SOL056128" at bounding box center [535, 283] width 44 height 9
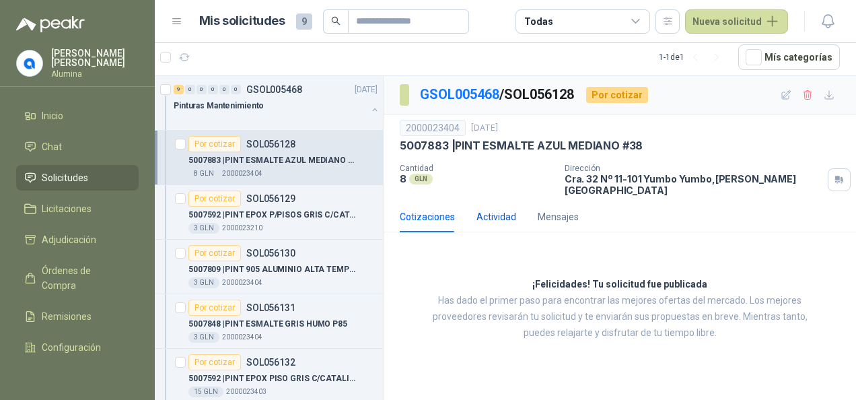
click at [491, 209] on div "Actividad" at bounding box center [497, 216] width 40 height 15
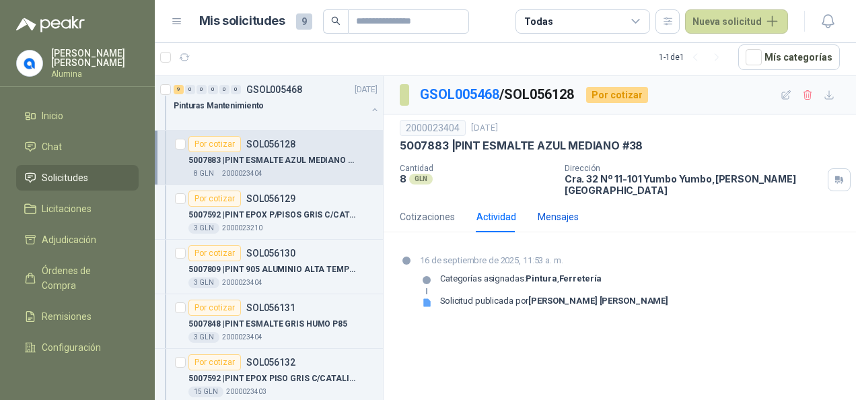
click at [576, 211] on div "Mensajes" at bounding box center [558, 216] width 41 height 15
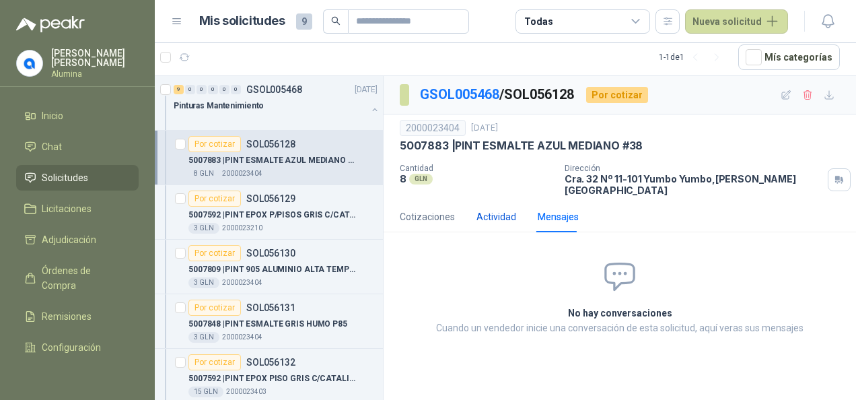
click at [495, 209] on div "Actividad" at bounding box center [497, 216] width 40 height 15
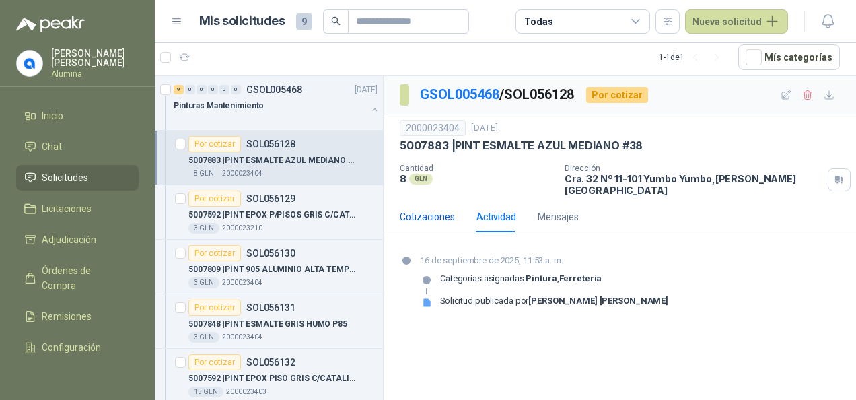
click at [426, 209] on div "Cotizaciones" at bounding box center [427, 216] width 55 height 15
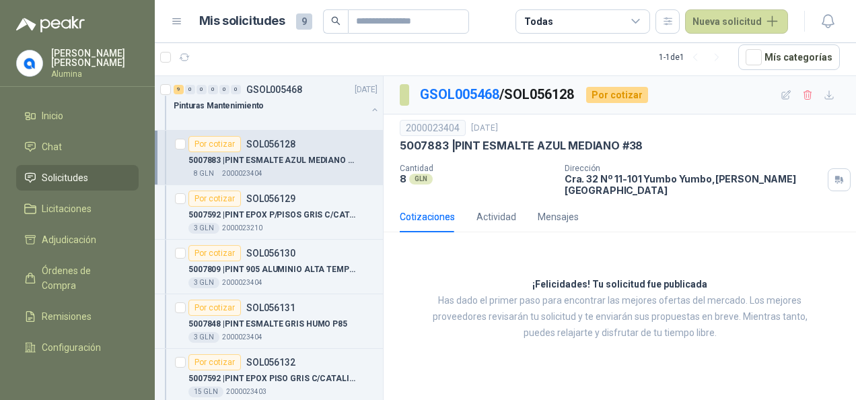
click at [534, 342] on div "¡Felicidades! Tu solicitud fue publicada Has dado el primer paso para encontrar…" at bounding box center [620, 309] width 473 height 132
drag, startPoint x: 550, startPoint y: 310, endPoint x: 557, endPoint y: 315, distance: 8.8
click at [550, 310] on p "Has dado el primer paso para encontrar las mejores ofertas del mercado. Los mej…" at bounding box center [619, 317] width 405 height 48
click at [733, 15] on button "Nueva solicitud" at bounding box center [736, 21] width 103 height 24
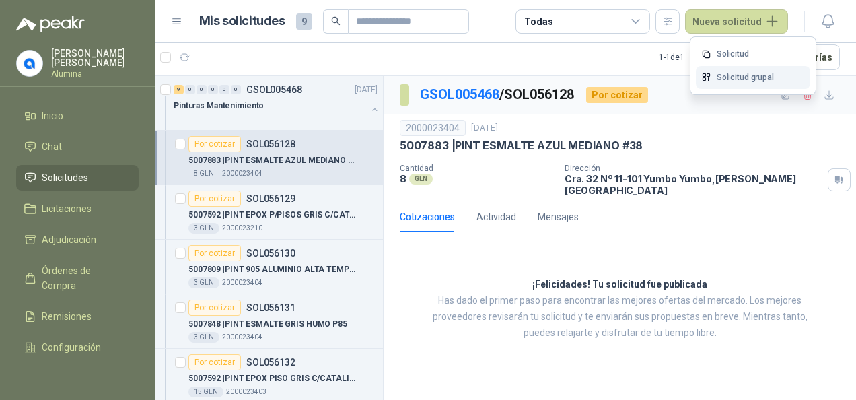
click at [733, 74] on link "Solicitud grupal" at bounding box center [753, 78] width 114 height 24
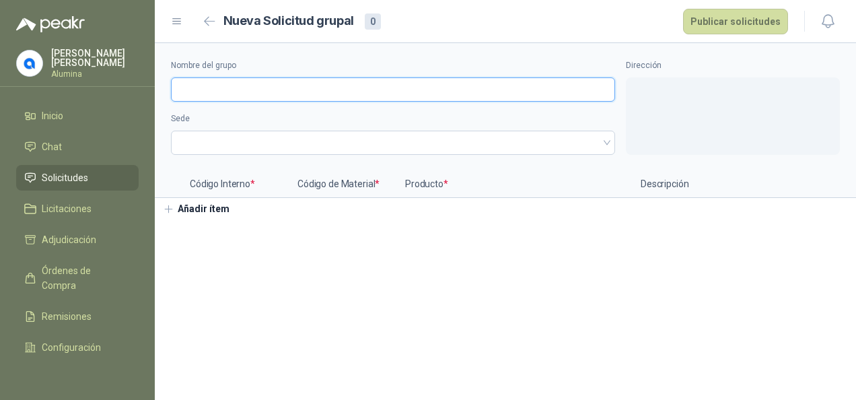
click at [184, 92] on input "Nombre del grupo" at bounding box center [393, 89] width 444 height 24
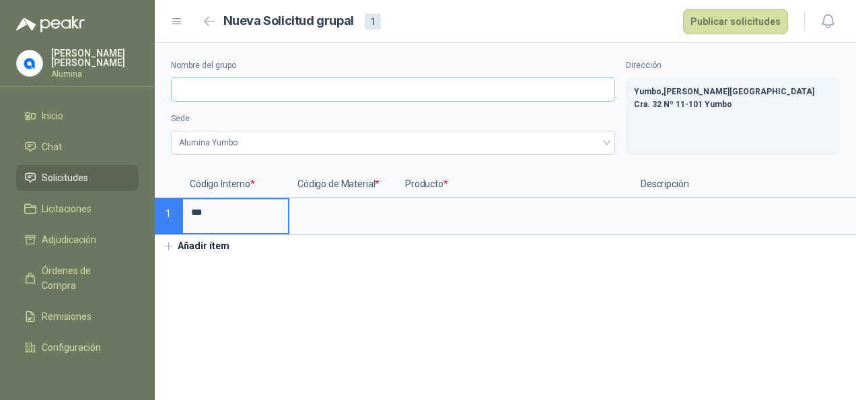
type input "****"
drag, startPoint x: 212, startPoint y: 215, endPoint x: 128, endPoint y: 214, distance: 84.2
click at [128, 214] on div "[PERSON_NAME] [PERSON_NAME] Inicio Chat Solicitudes Licitaciones Adjudicación Ó…" at bounding box center [428, 200] width 856 height 400
click at [230, 92] on input "Nombre del grupo" at bounding box center [393, 89] width 444 height 24
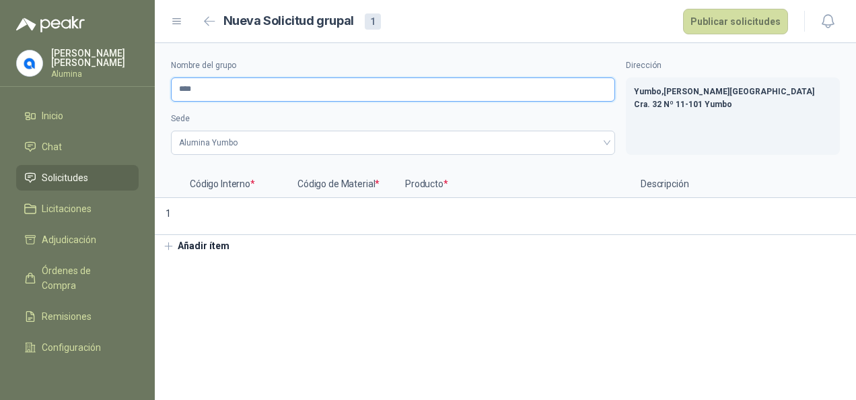
type input "****"
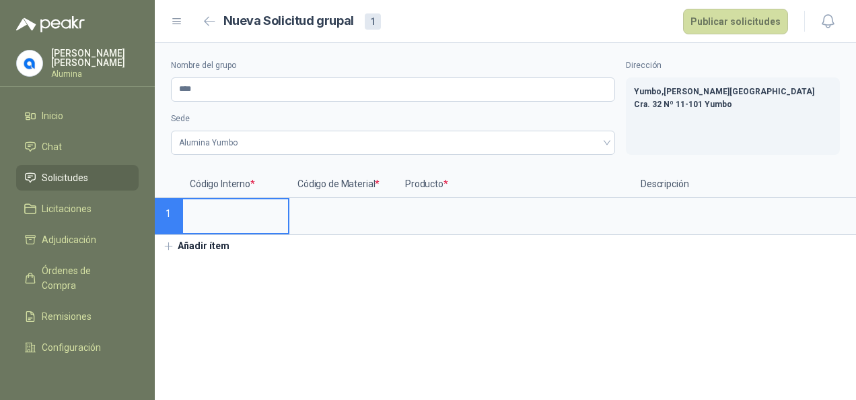
click at [219, 216] on input at bounding box center [235, 212] width 105 height 26
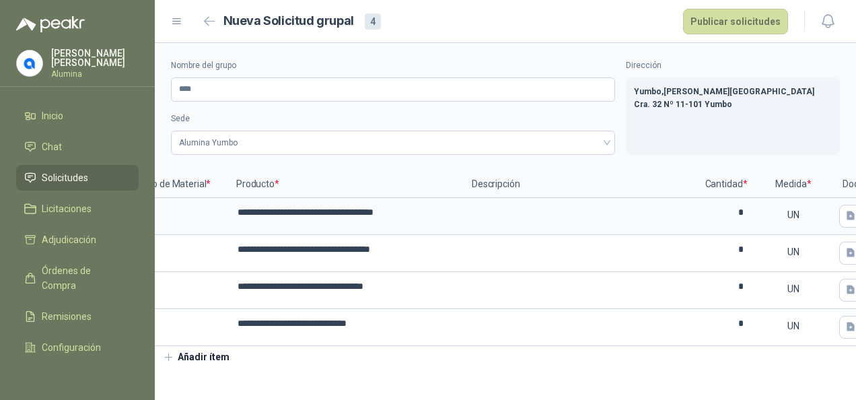
scroll to position [0, 212]
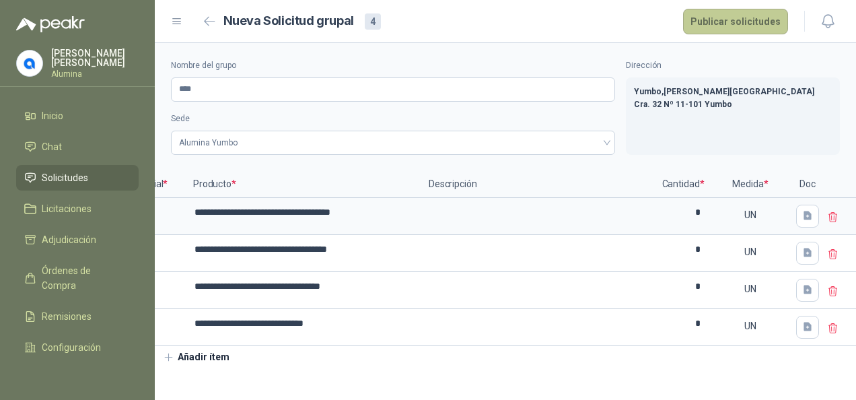
click at [739, 18] on button "Publicar solicitudes" at bounding box center [735, 22] width 105 height 26
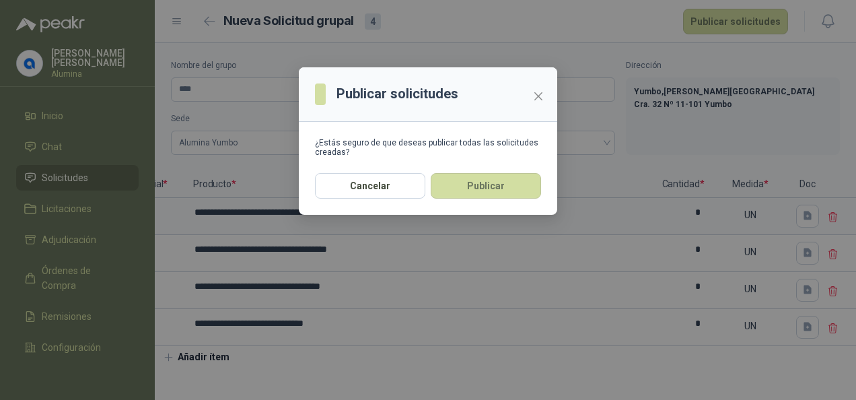
click at [512, 182] on button "Publicar" at bounding box center [486, 186] width 110 height 26
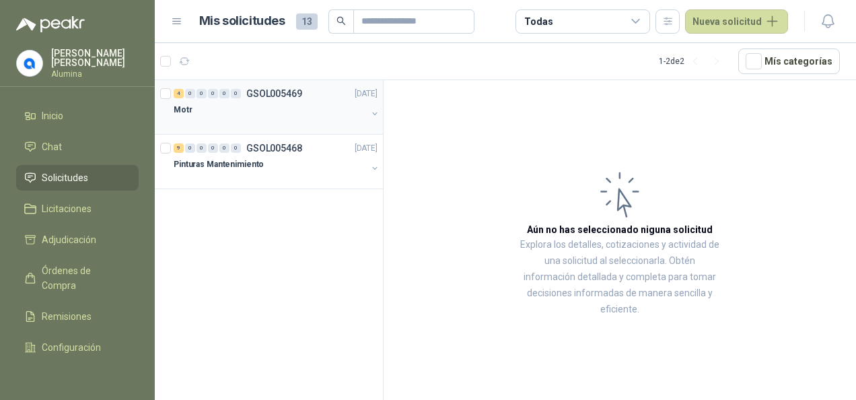
click at [290, 106] on div "Motr" at bounding box center [270, 110] width 193 height 16
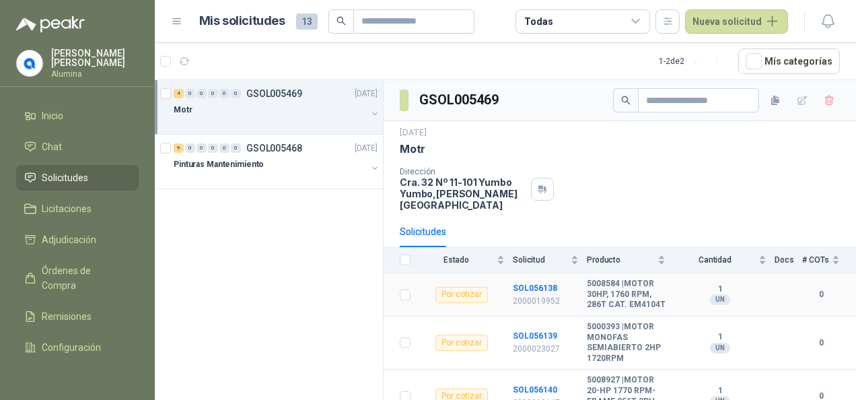
click at [426, 287] on td "Por cotizar" at bounding box center [466, 294] width 94 height 43
click at [514, 283] on b "SOL056138" at bounding box center [535, 287] width 44 height 9
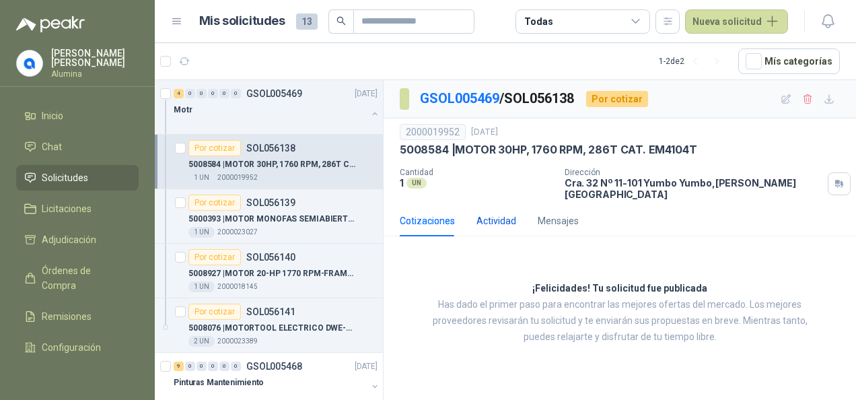
click at [498, 213] on div "Actividad" at bounding box center [497, 220] width 40 height 15
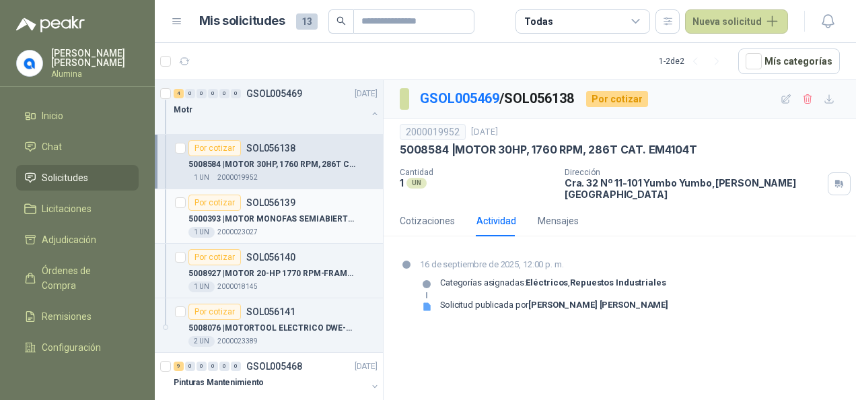
click at [322, 217] on p "5000393 | MOTOR MONOFAS SEMIABIERTO 2HP 1720RPM" at bounding box center [272, 219] width 168 height 13
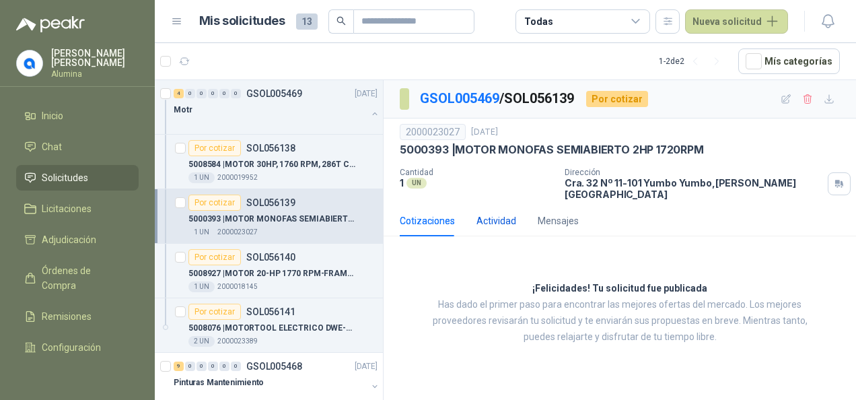
click at [485, 214] on div "Actividad" at bounding box center [497, 220] width 40 height 15
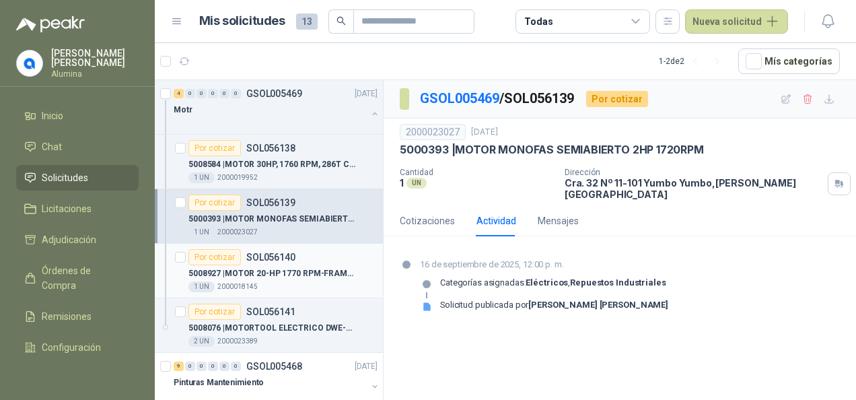
click at [310, 265] on div "5008927 | MOTOR 20-HP 1770 RPM-FRAME 256T-3PH-60HZ" at bounding box center [282, 273] width 189 height 16
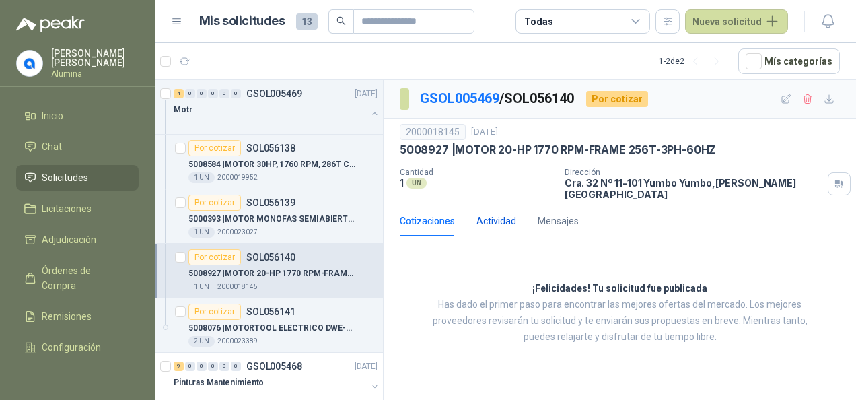
click at [505, 213] on div "Actividad" at bounding box center [497, 220] width 40 height 15
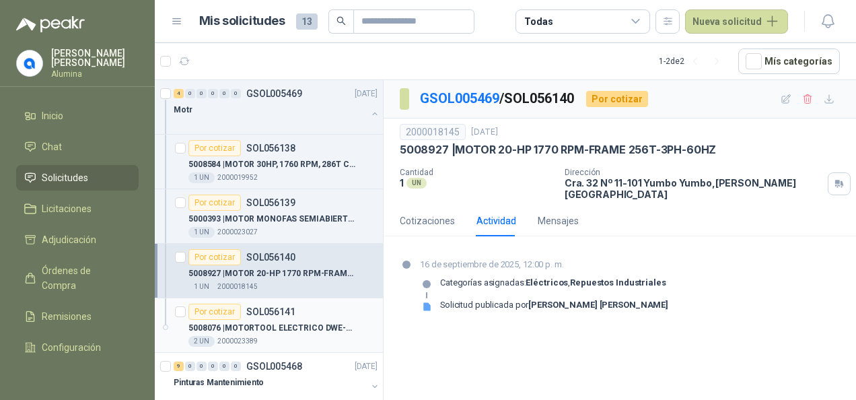
click at [285, 331] on p "5008076 | MOTORTOOL ELECTRICO DWE-4887 -B3" at bounding box center [272, 328] width 168 height 13
click at [289, 328] on p "5008076 | MOTORTOOL ELECTRICO DWE-4887 -B3" at bounding box center [272, 328] width 168 height 13
click at [292, 322] on p "5008076 | MOTORTOOL ELECTRICO DWE-4887 -B3" at bounding box center [272, 328] width 168 height 13
click at [292, 320] on div "5008076 | MOTORTOOL ELECTRICO DWE-4887 -B3" at bounding box center [282, 328] width 189 height 16
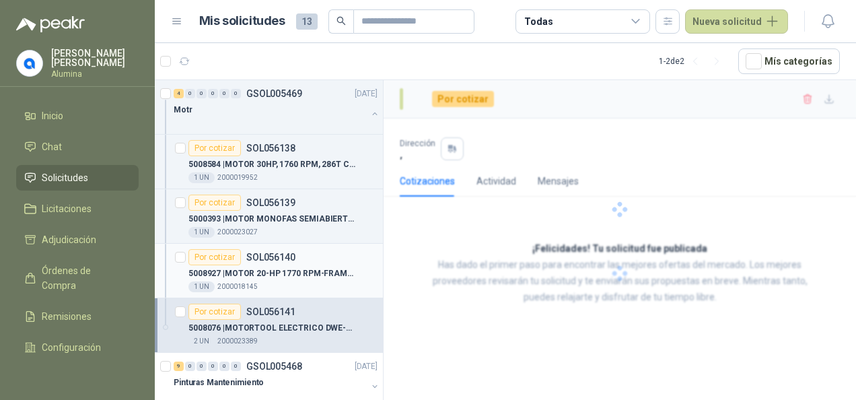
click at [284, 277] on p "5008927 | MOTOR 20-HP 1770 RPM-FRAME 256T-3PH-60HZ" at bounding box center [272, 273] width 168 height 13
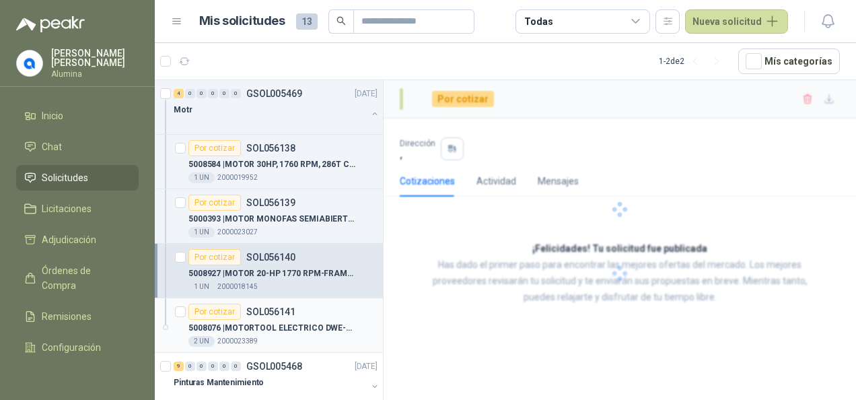
click at [285, 322] on p "5008076 | MOTORTOOL ELECTRICO DWE-4887 -B3" at bounding box center [272, 328] width 168 height 13
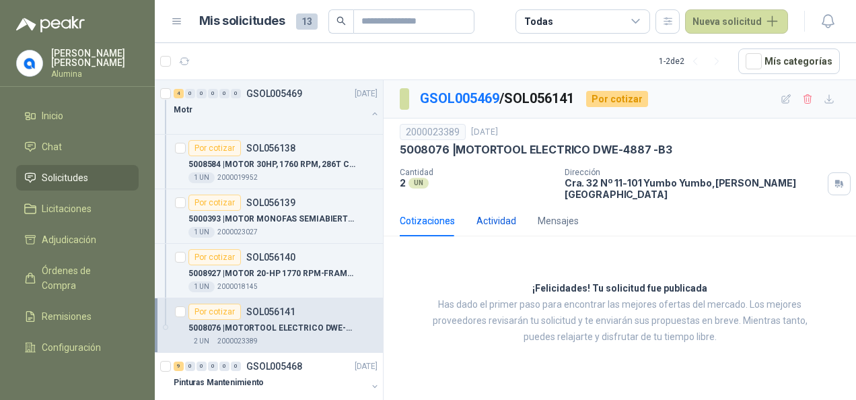
click at [504, 213] on div "Actividad" at bounding box center [497, 220] width 40 height 15
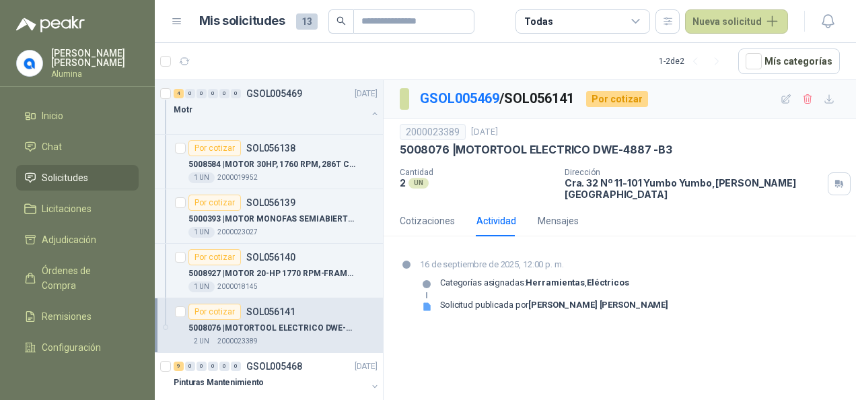
click at [31, 63] on img at bounding box center [30, 63] width 26 height 26
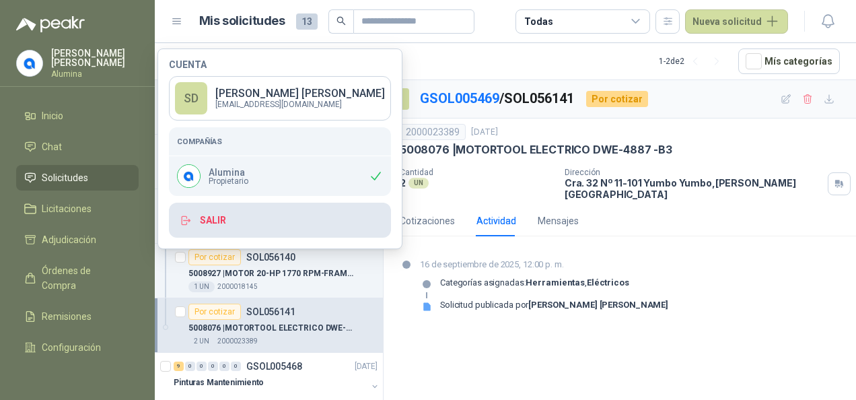
click at [236, 233] on button "Salir" at bounding box center [280, 220] width 222 height 35
click at [245, 222] on button "Salir" at bounding box center [280, 220] width 222 height 35
